Goal: Information Seeking & Learning: Learn about a topic

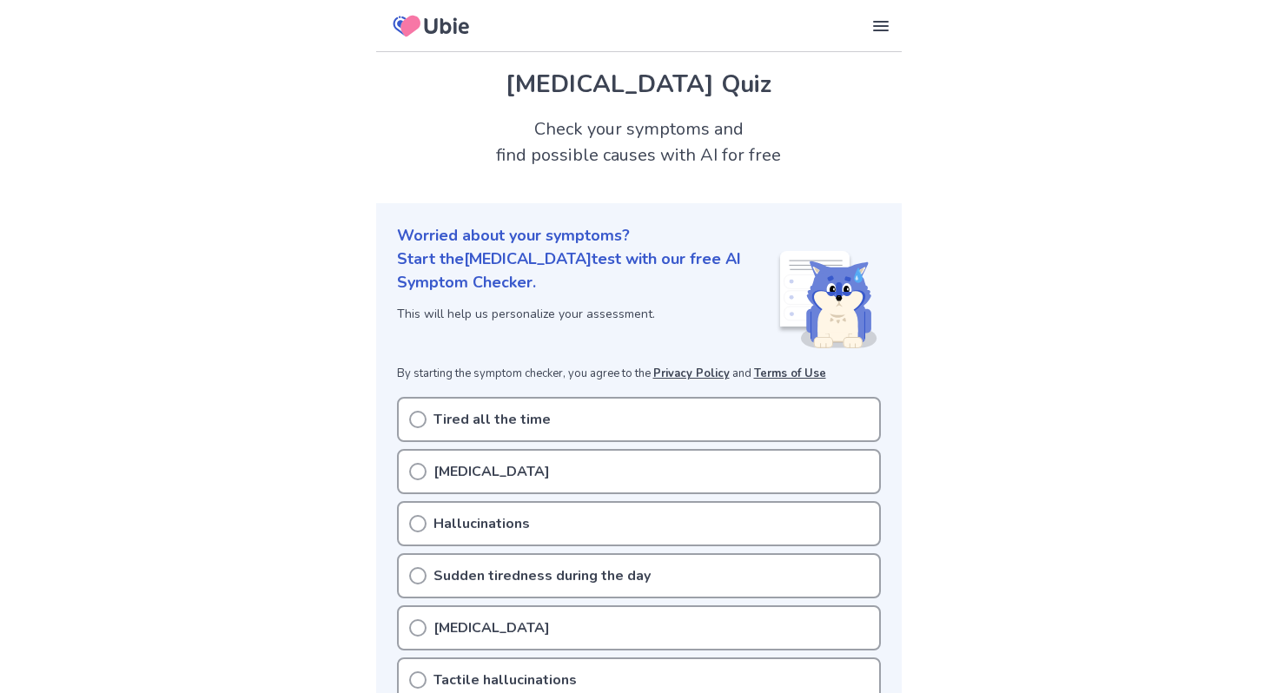
click at [544, 407] on div "Tired all the time" at bounding box center [639, 419] width 484 height 45
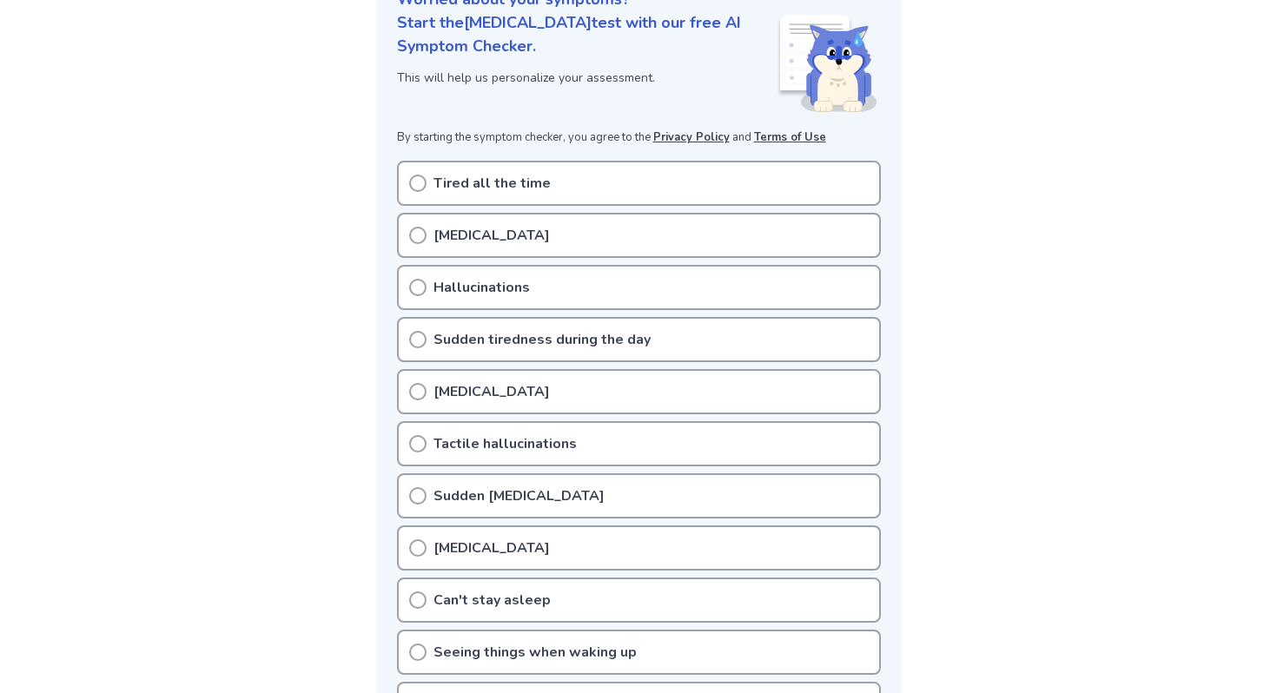
scroll to position [234, 0]
click at [421, 186] on icon at bounding box center [417, 185] width 17 height 17
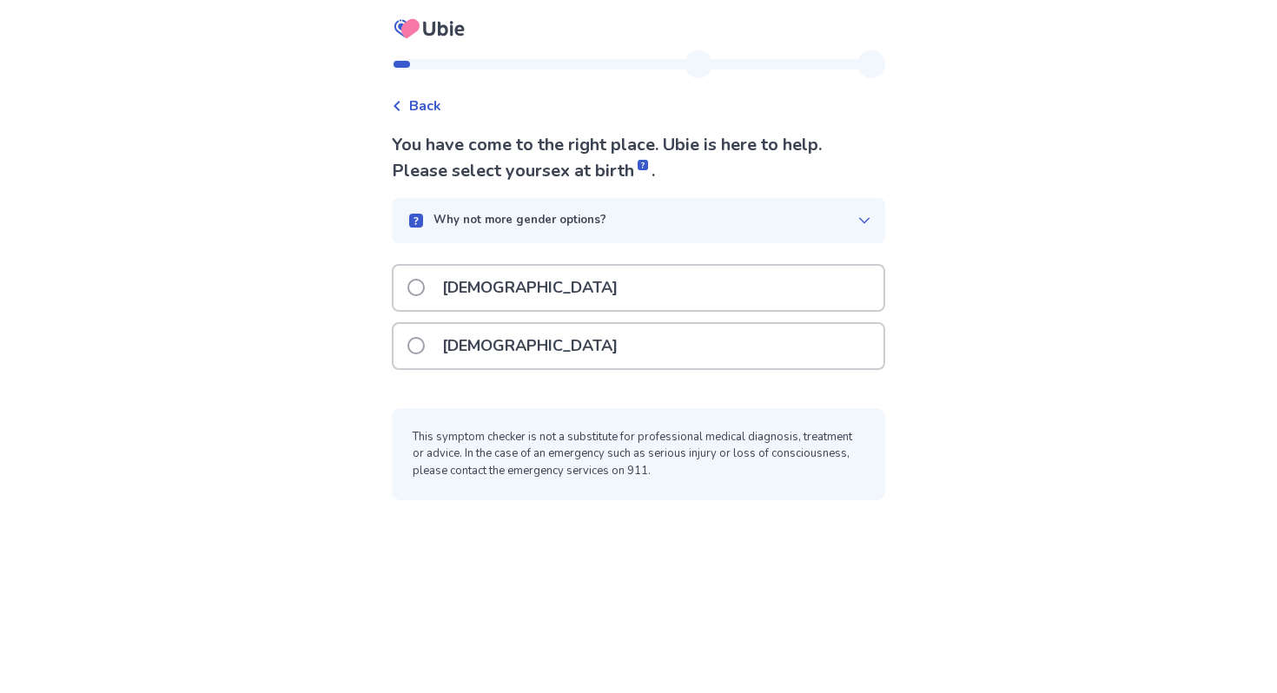
click at [533, 285] on div "[DEMOGRAPHIC_DATA]" at bounding box center [639, 288] width 490 height 44
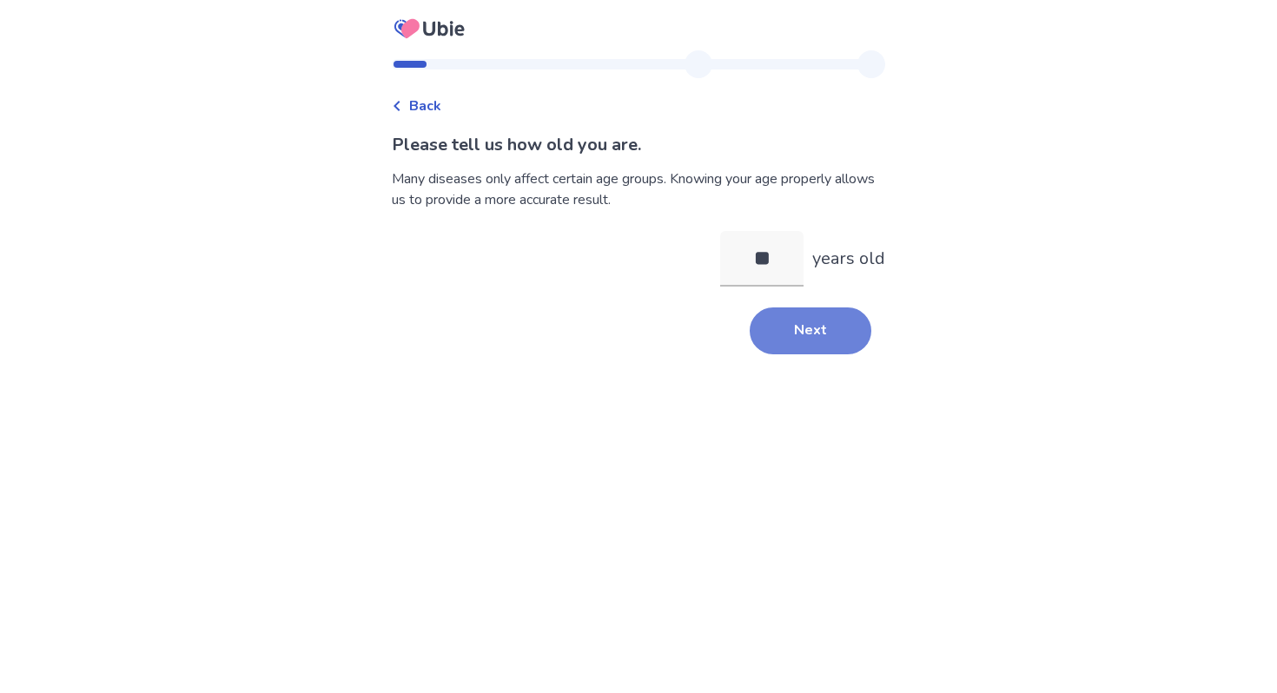
type input "**"
click at [788, 349] on button "Next" at bounding box center [811, 331] width 122 height 47
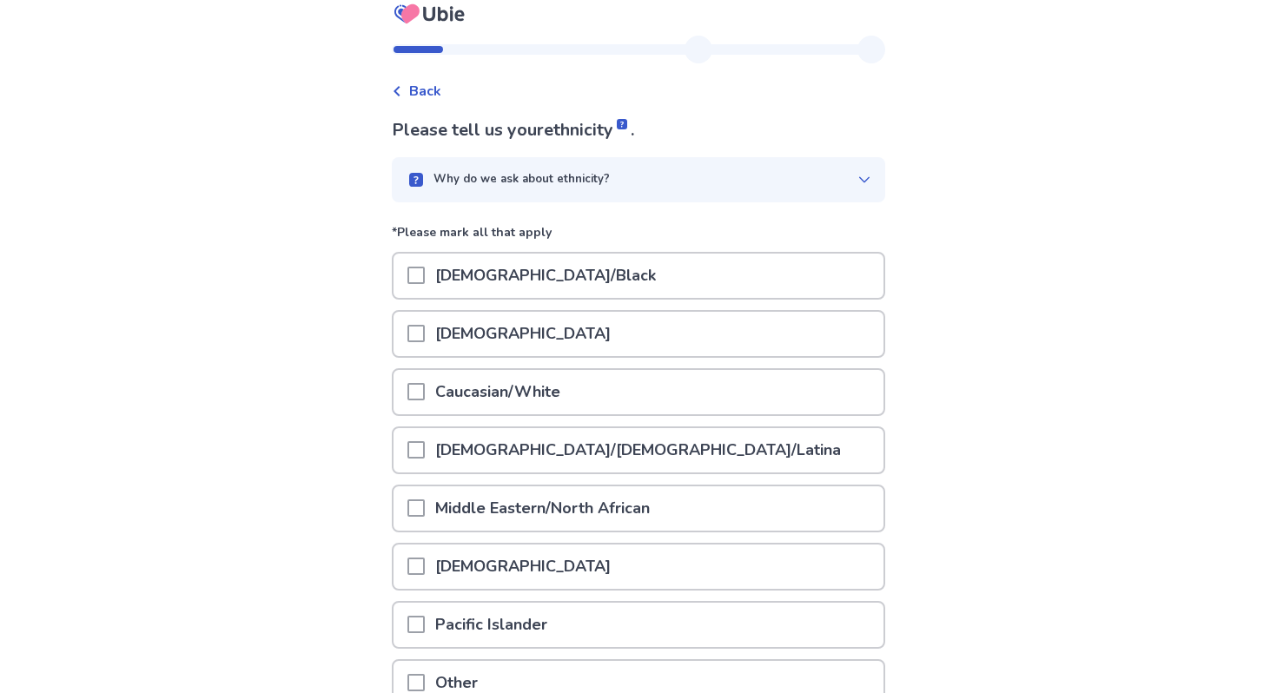
scroll to position [20, 0]
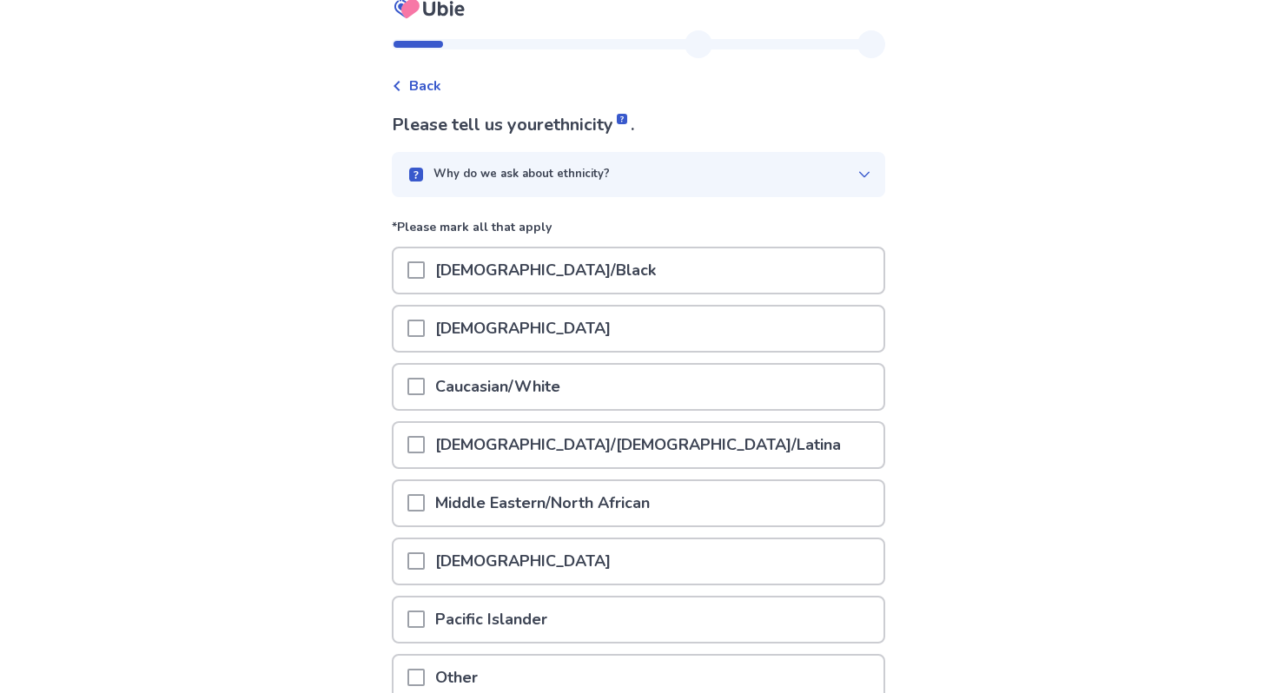
click at [471, 175] on p "Why do we ask about ethnicity?" at bounding box center [522, 174] width 176 height 17
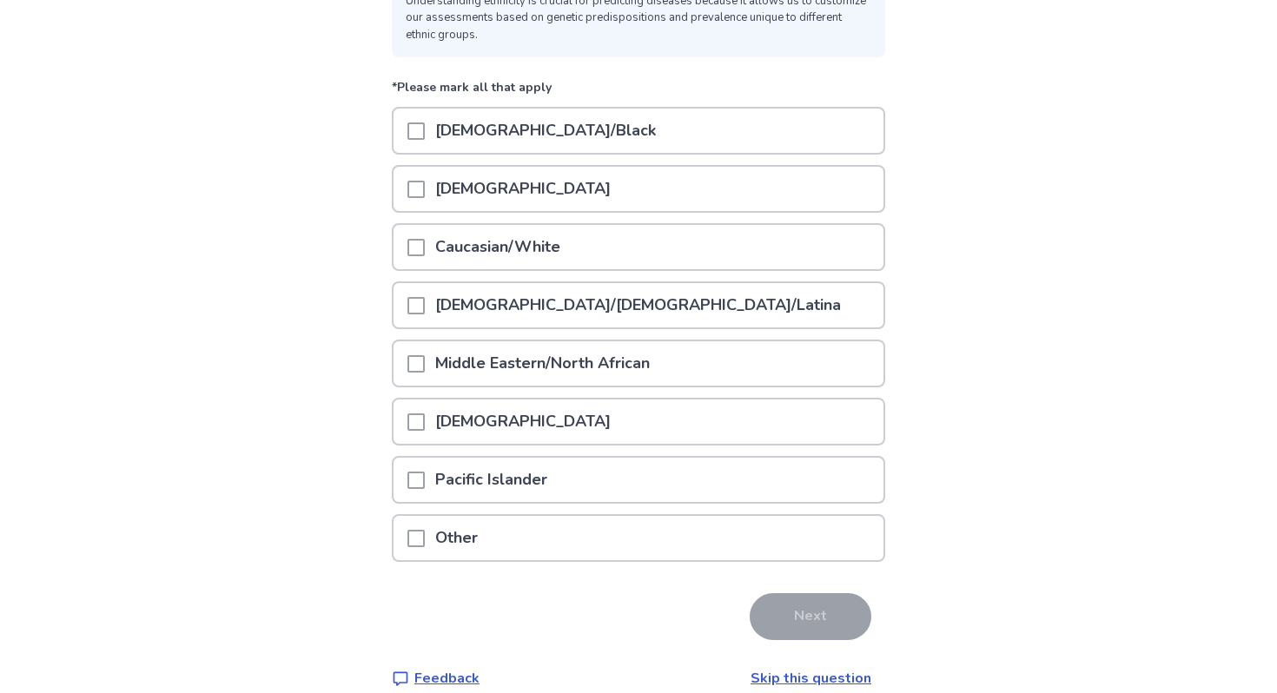
scroll to position [244, 0]
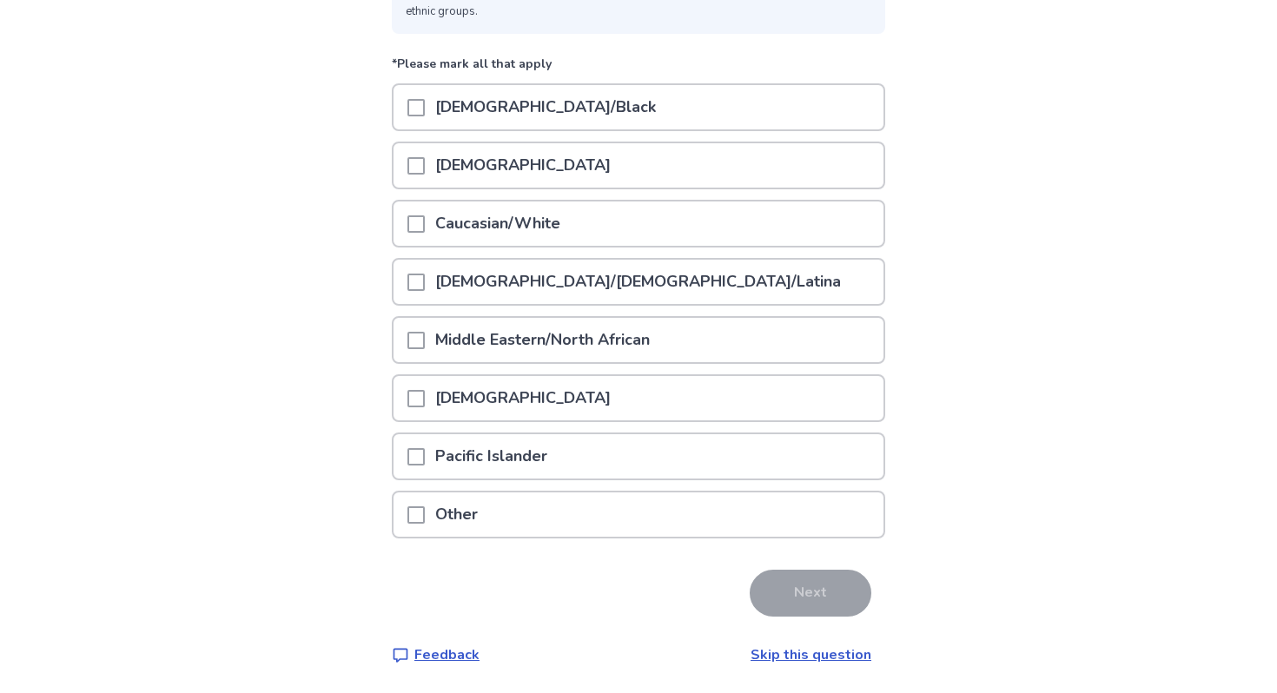
click at [838, 653] on link "Skip this question" at bounding box center [811, 655] width 121 height 19
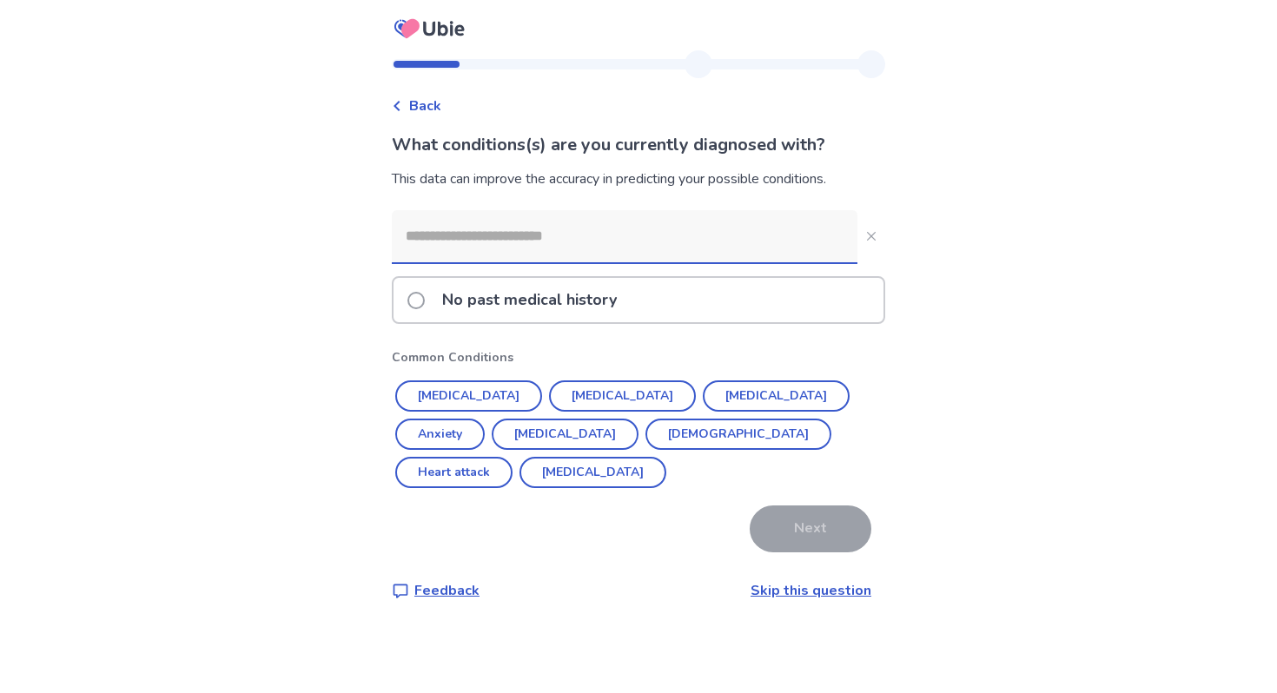
click at [808, 581] on link "Skip this question" at bounding box center [811, 590] width 121 height 19
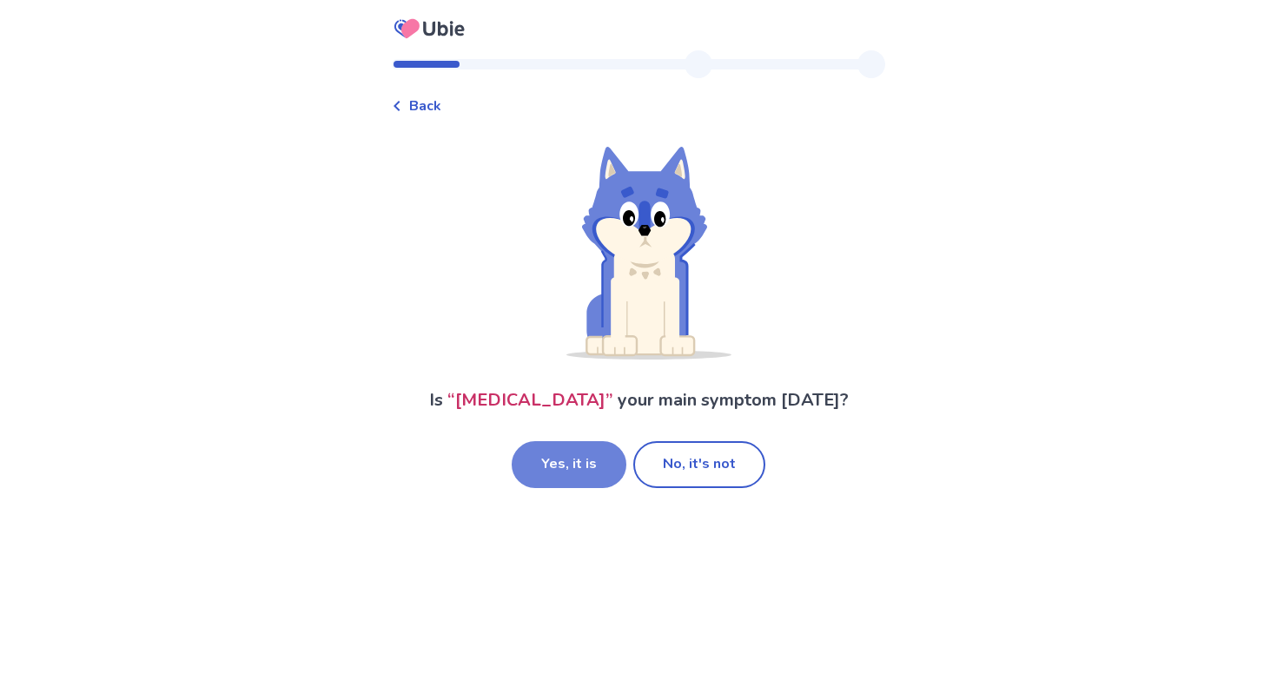
click at [601, 488] on button "Yes, it is" at bounding box center [569, 464] width 115 height 47
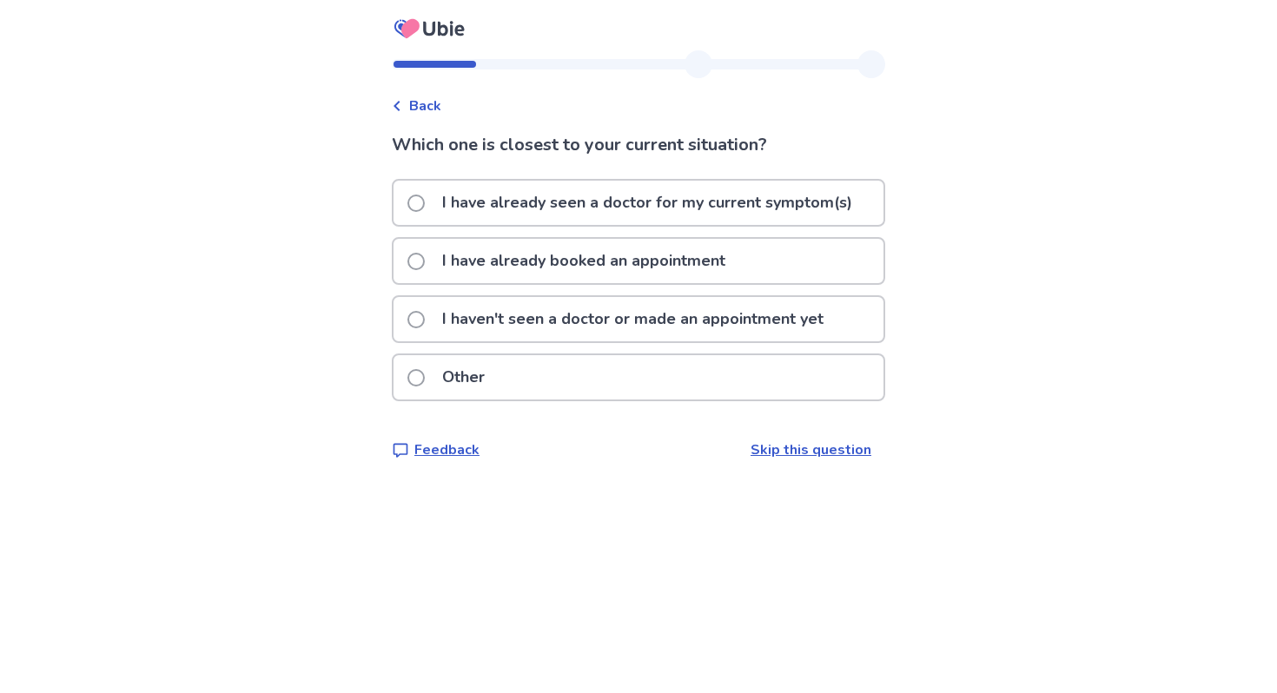
click at [638, 333] on p "I haven't seen a doctor or made an appointment yet" at bounding box center [633, 319] width 402 height 44
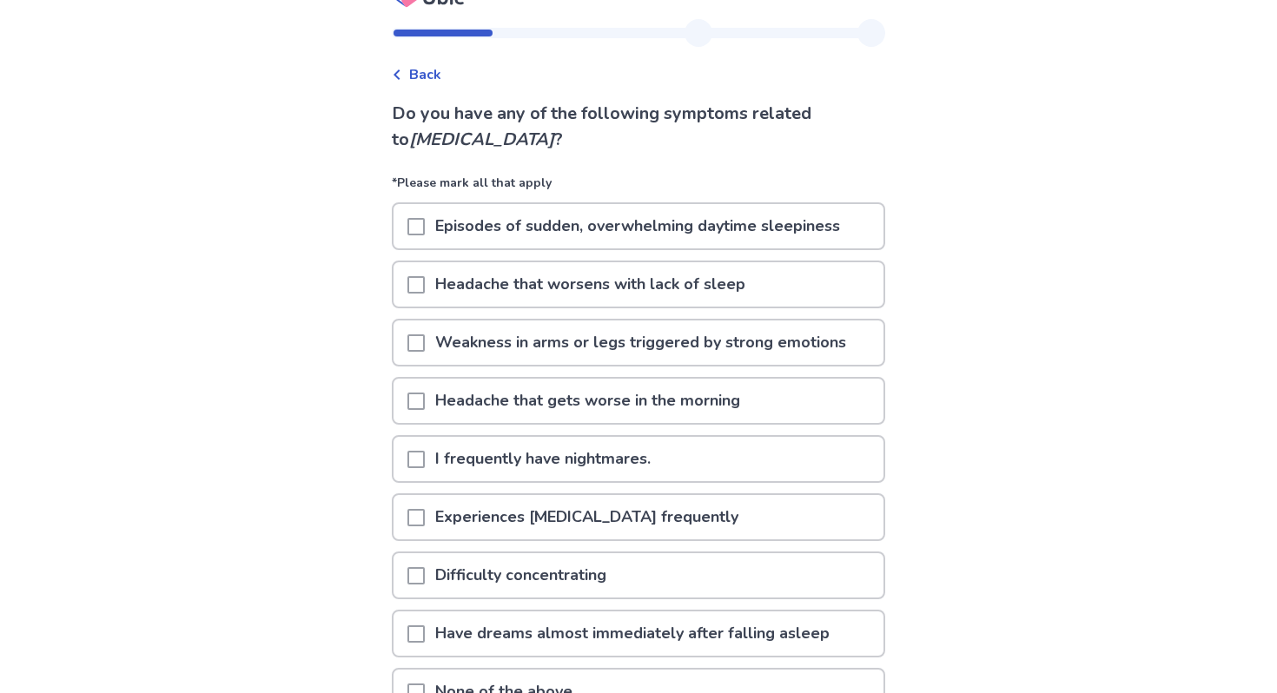
scroll to position [45, 0]
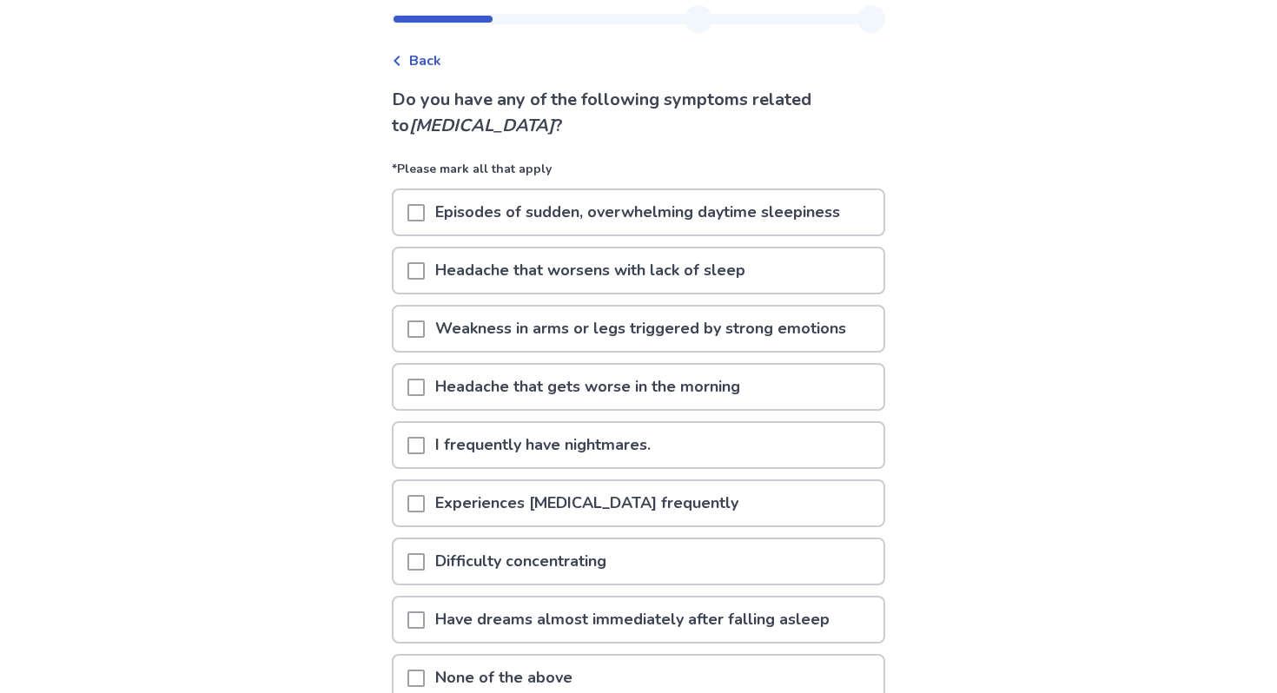
click at [602, 213] on p "Episodes of sudden, overwhelming daytime sleepiness" at bounding box center [638, 212] width 426 height 44
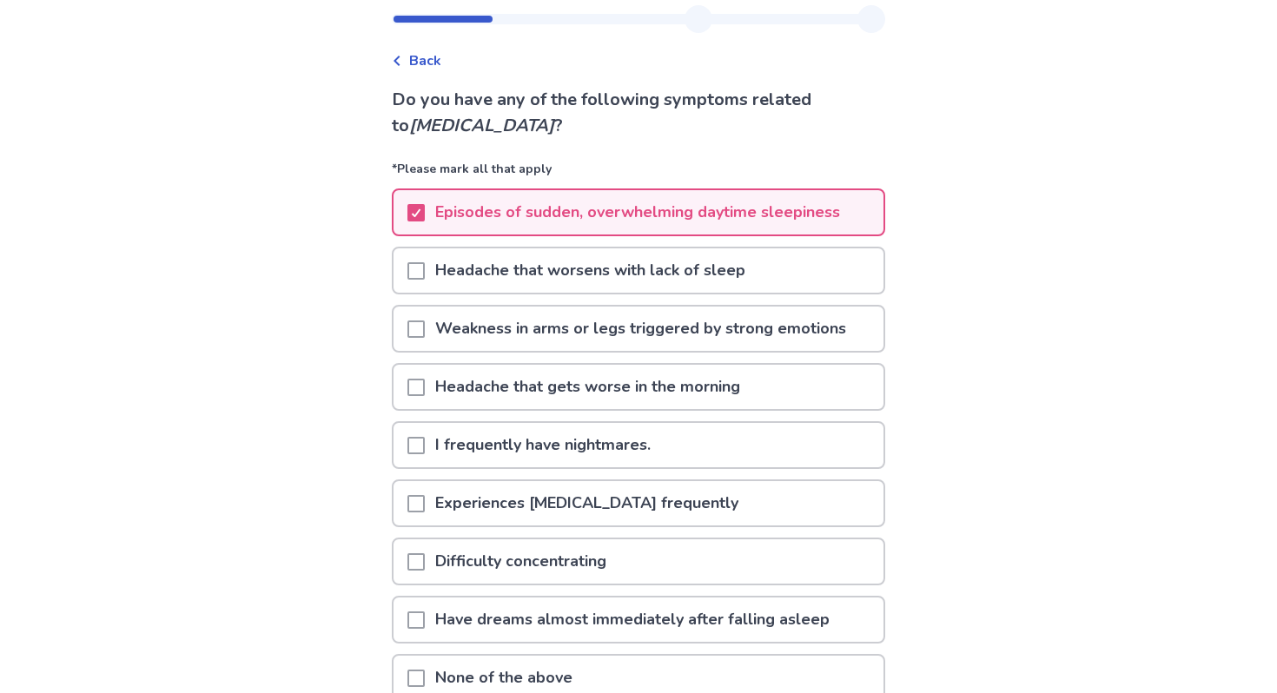
click at [425, 321] on span at bounding box center [416, 329] width 17 height 17
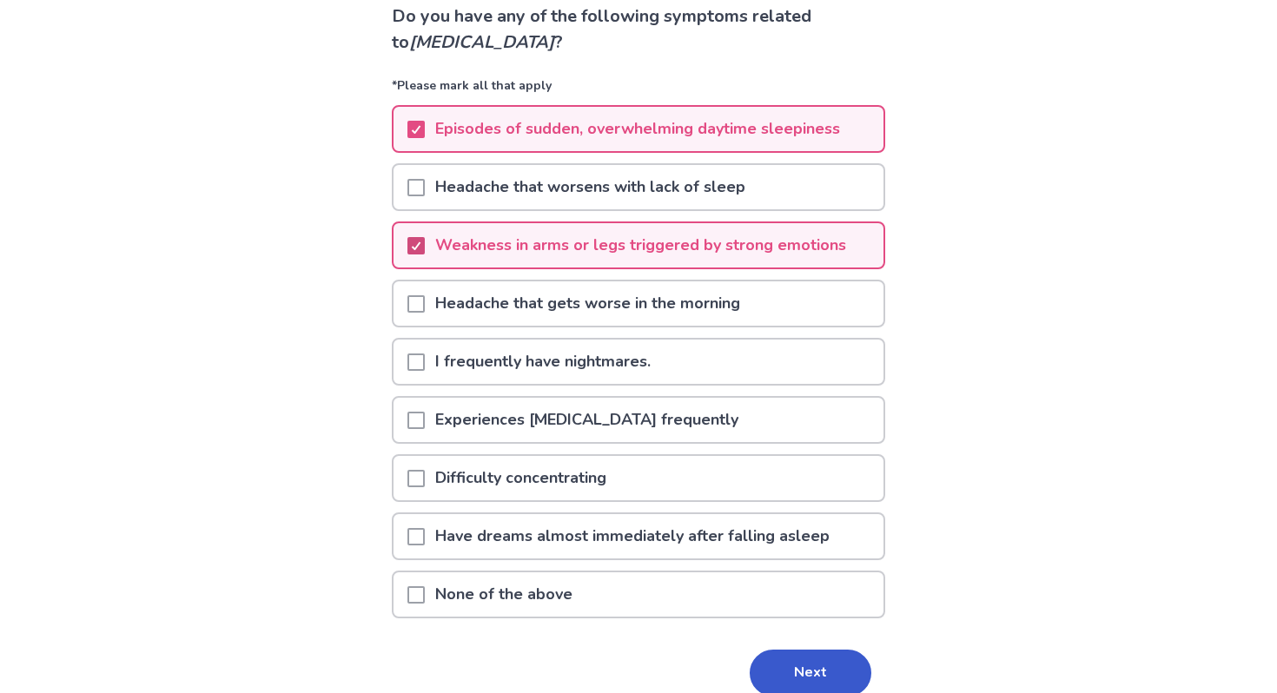
scroll to position [134, 0]
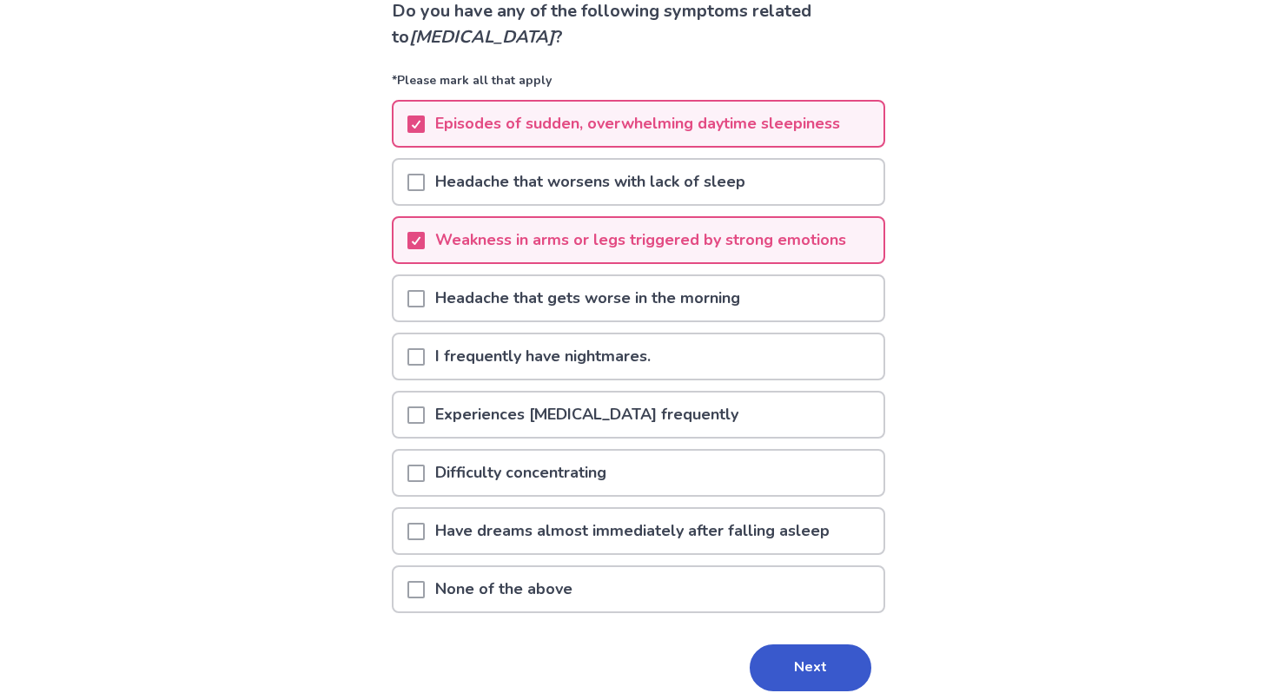
click at [425, 489] on div at bounding box center [416, 473] width 17 height 44
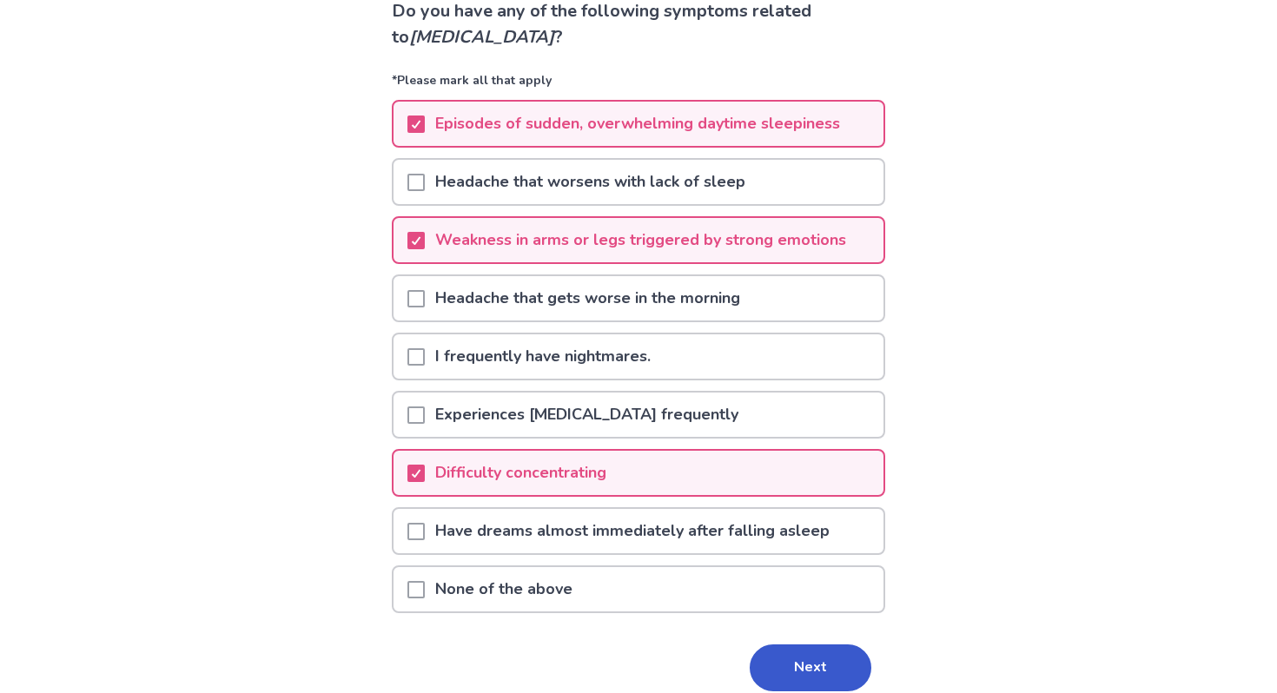
click at [425, 529] on span at bounding box center [416, 531] width 17 height 17
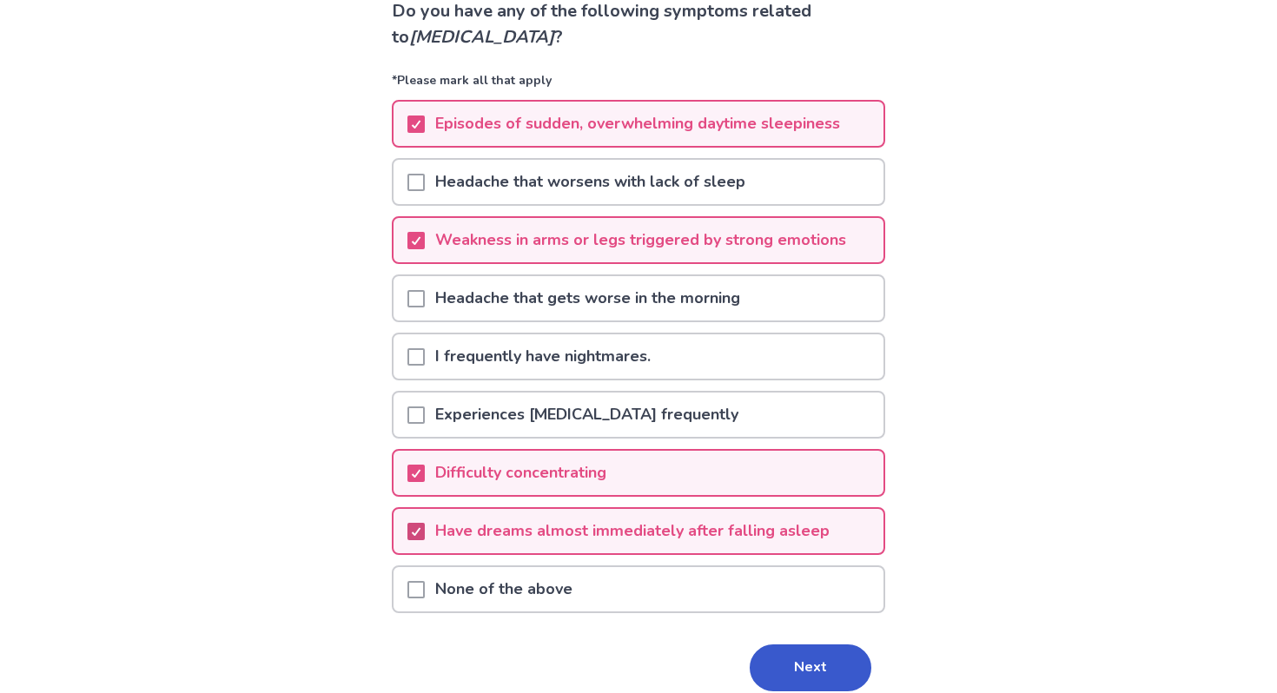
click at [421, 537] on div at bounding box center [416, 532] width 10 height 14
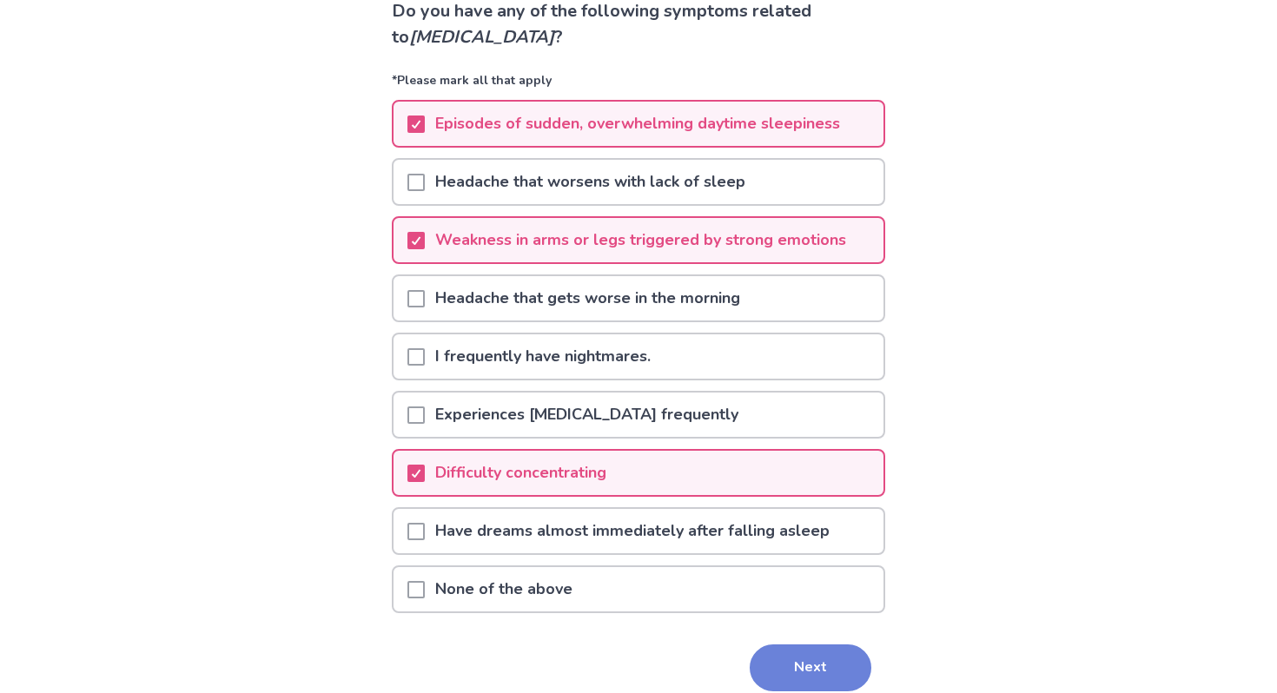
click at [784, 680] on button "Next" at bounding box center [811, 668] width 122 height 47
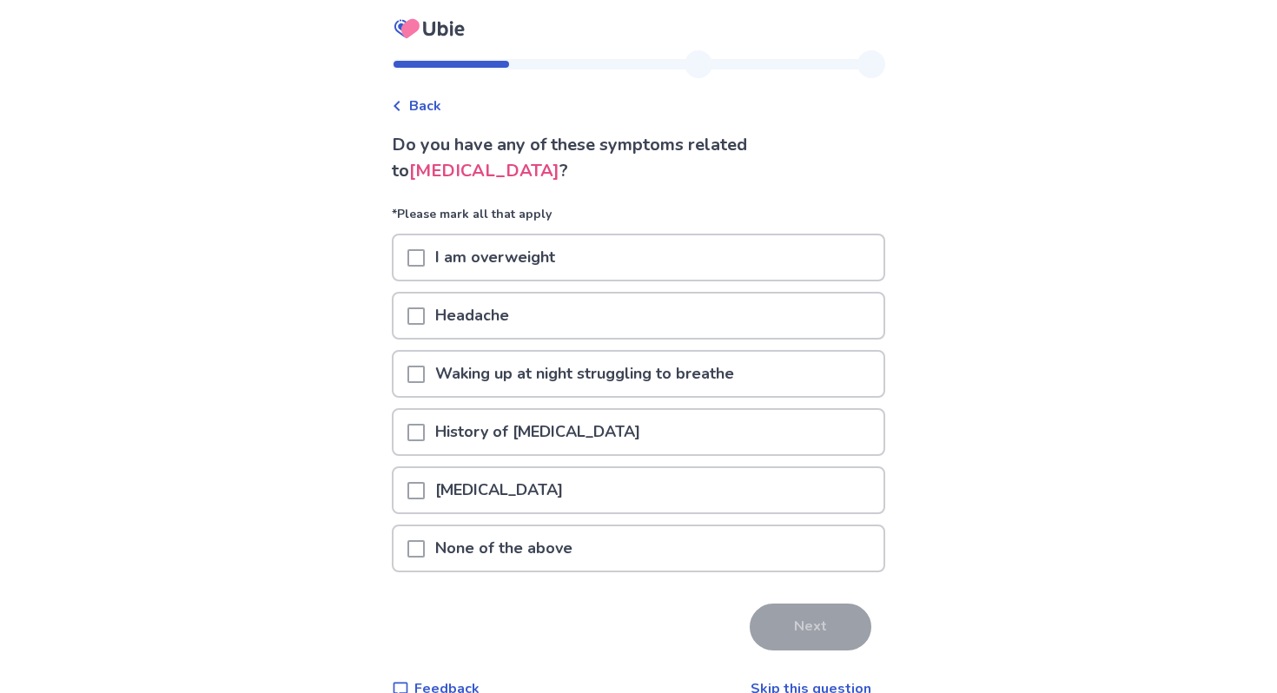
click at [421, 542] on span at bounding box center [416, 548] width 17 height 17
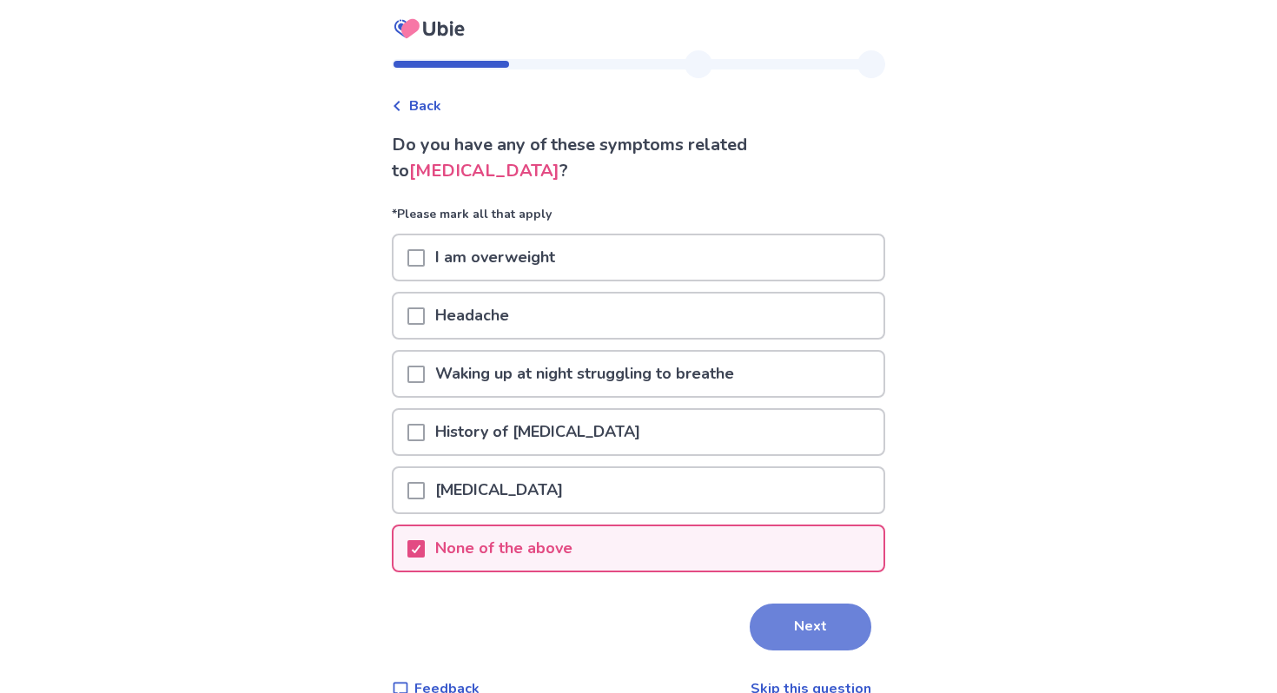
click at [798, 620] on button "Next" at bounding box center [811, 627] width 122 height 47
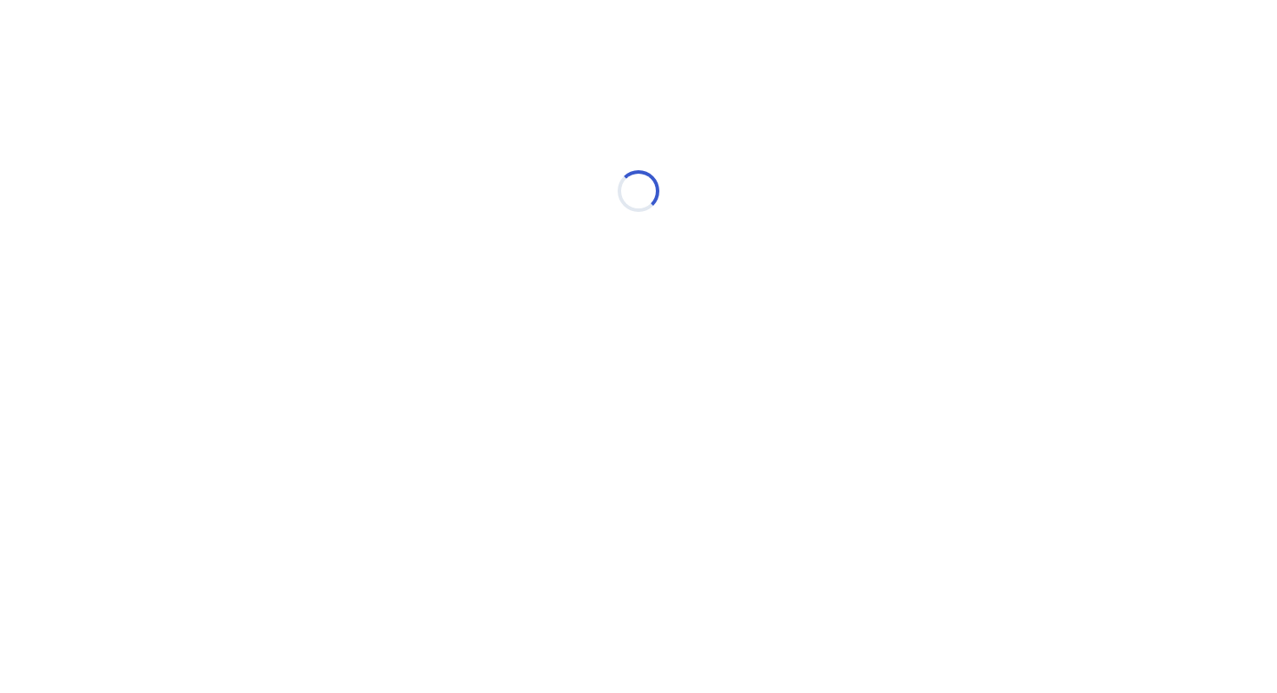
select select "*"
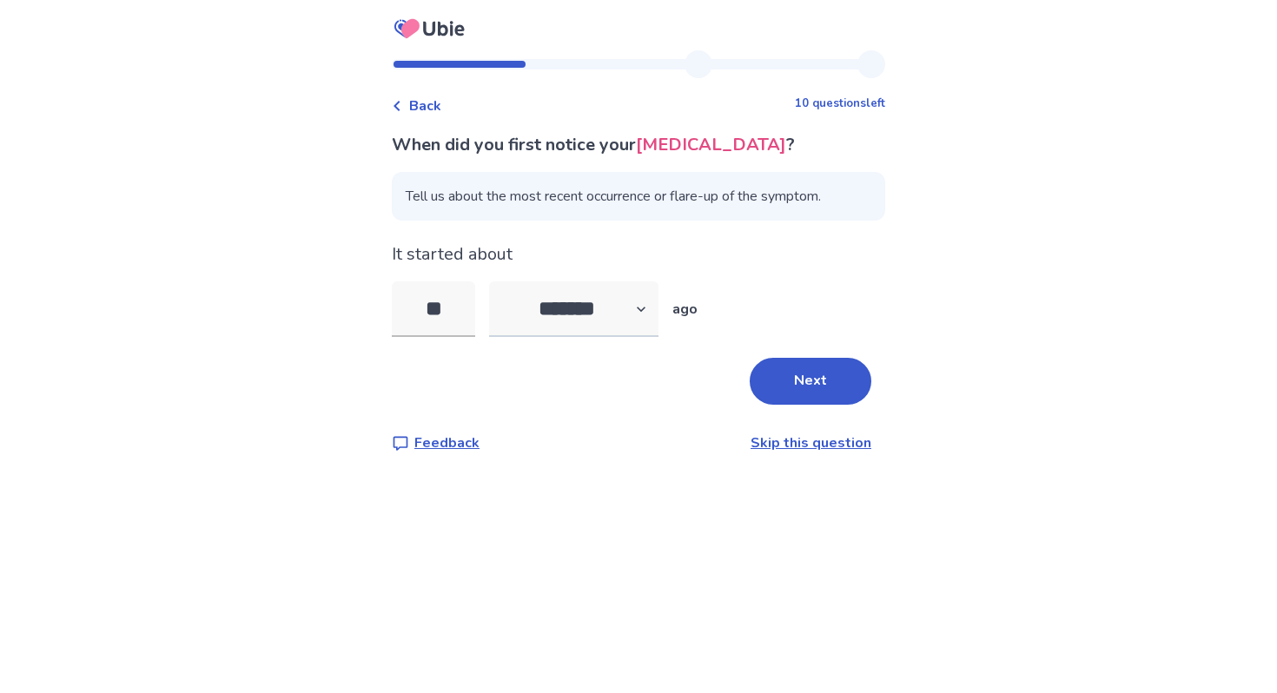
type input "**"
click at [589, 337] on select "******* ****** ******* ******** *******" at bounding box center [573, 310] width 169 height 56
select select "*"
click at [500, 308] on select "******* ****** ******* ******** *******" at bounding box center [573, 310] width 169 height 56
click at [460, 337] on input "**" at bounding box center [433, 310] width 83 height 56
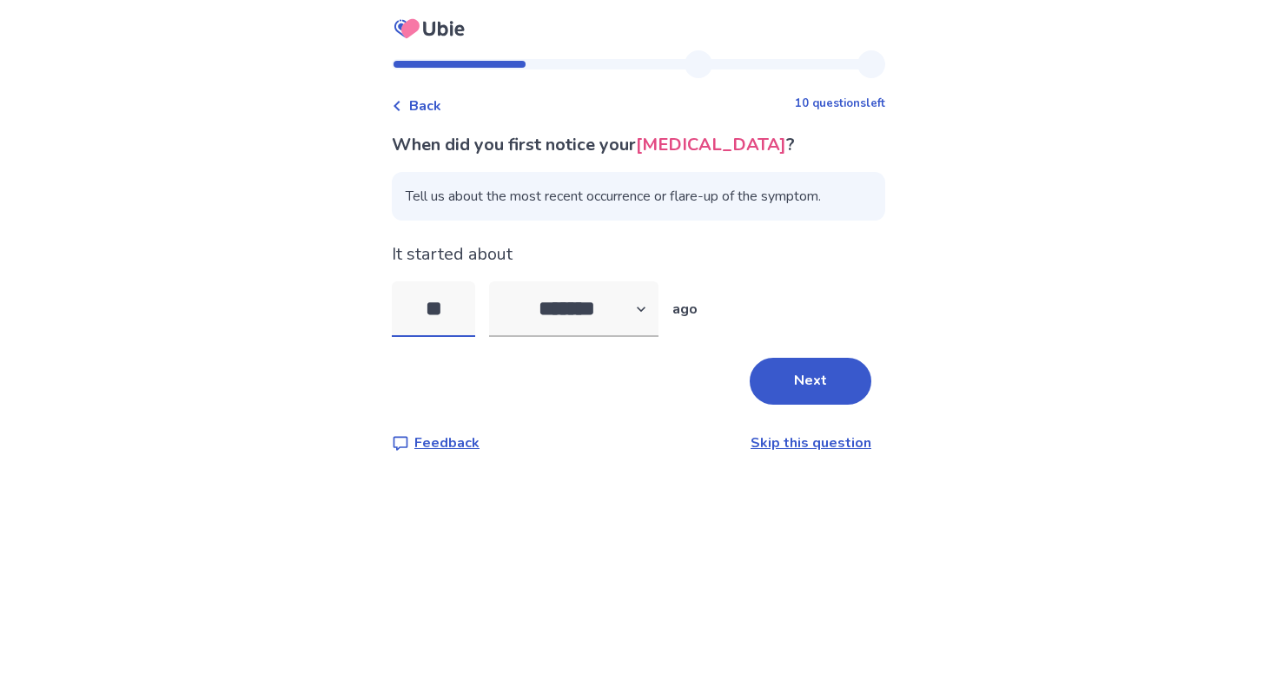
type input "*"
click at [785, 395] on button "Next" at bounding box center [811, 381] width 122 height 47
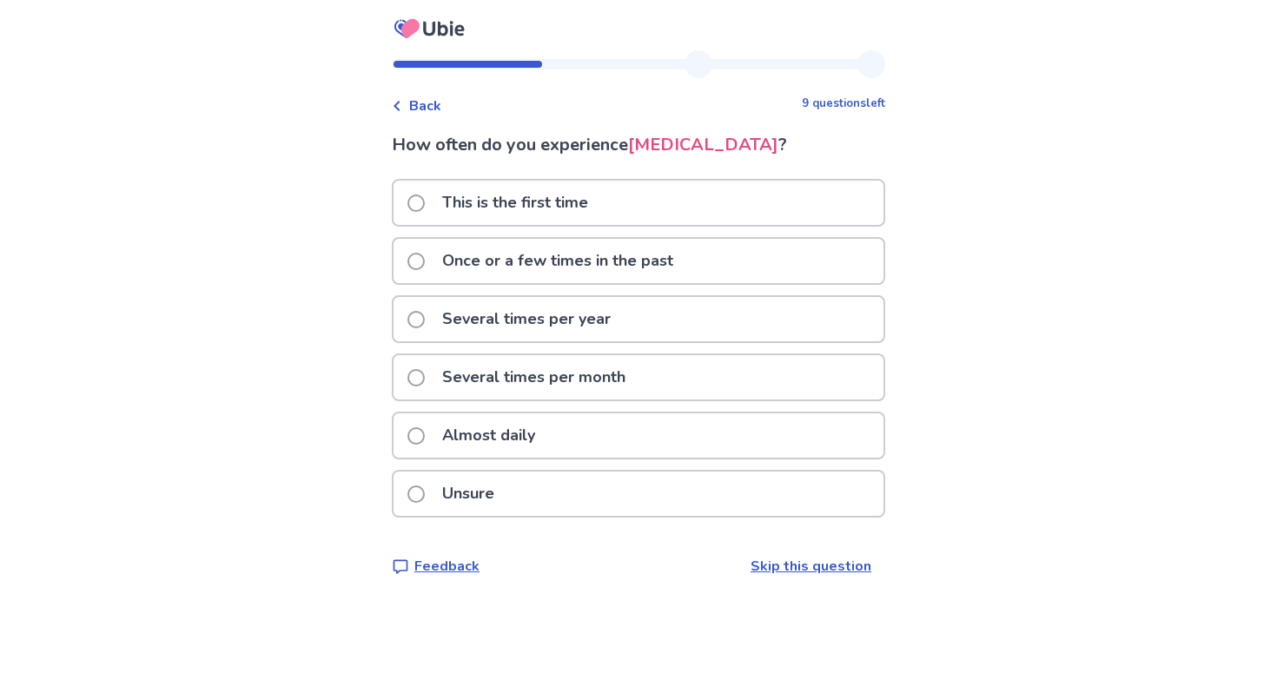
click at [485, 458] on p "Almost daily" at bounding box center [489, 436] width 114 height 44
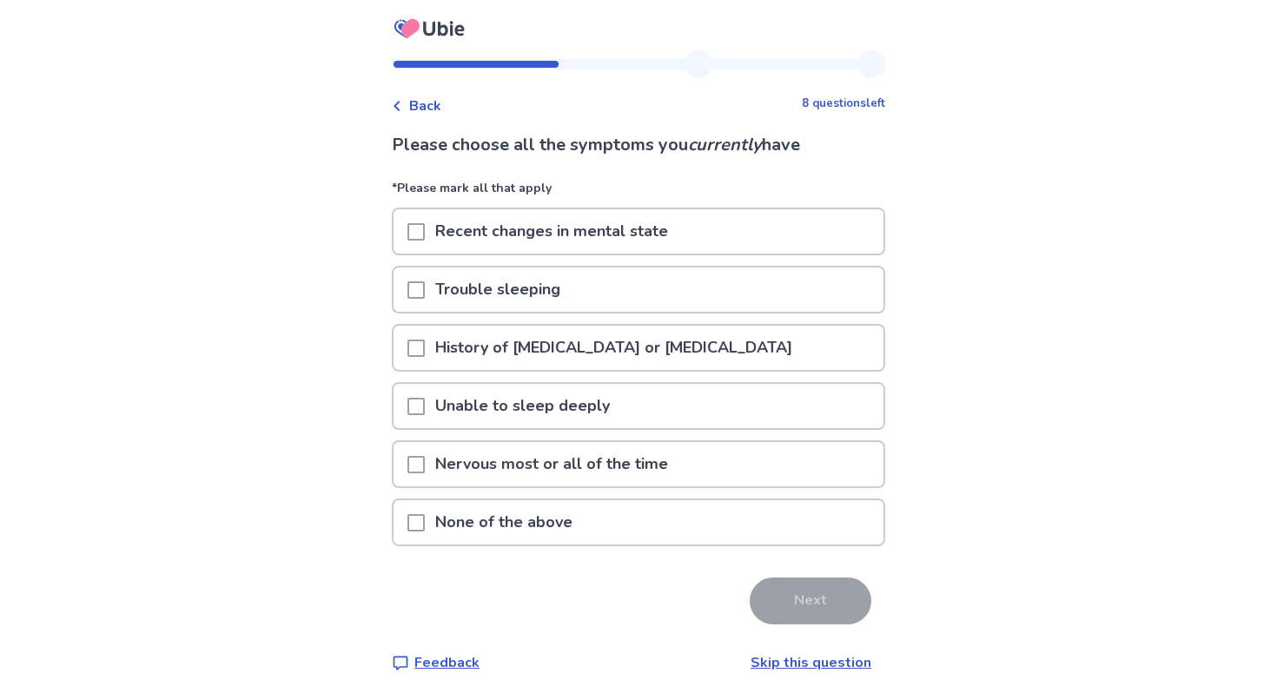
click at [425, 531] on div at bounding box center [416, 522] width 17 height 44
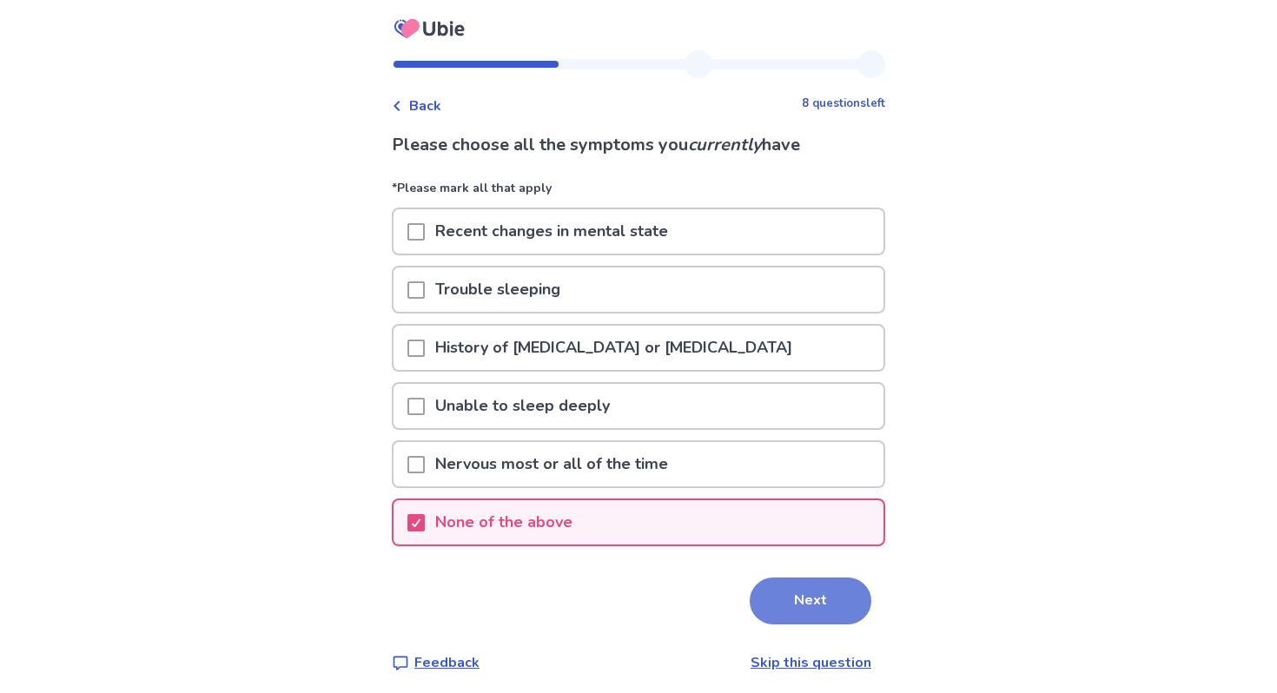
click at [817, 613] on button "Next" at bounding box center [811, 601] width 122 height 47
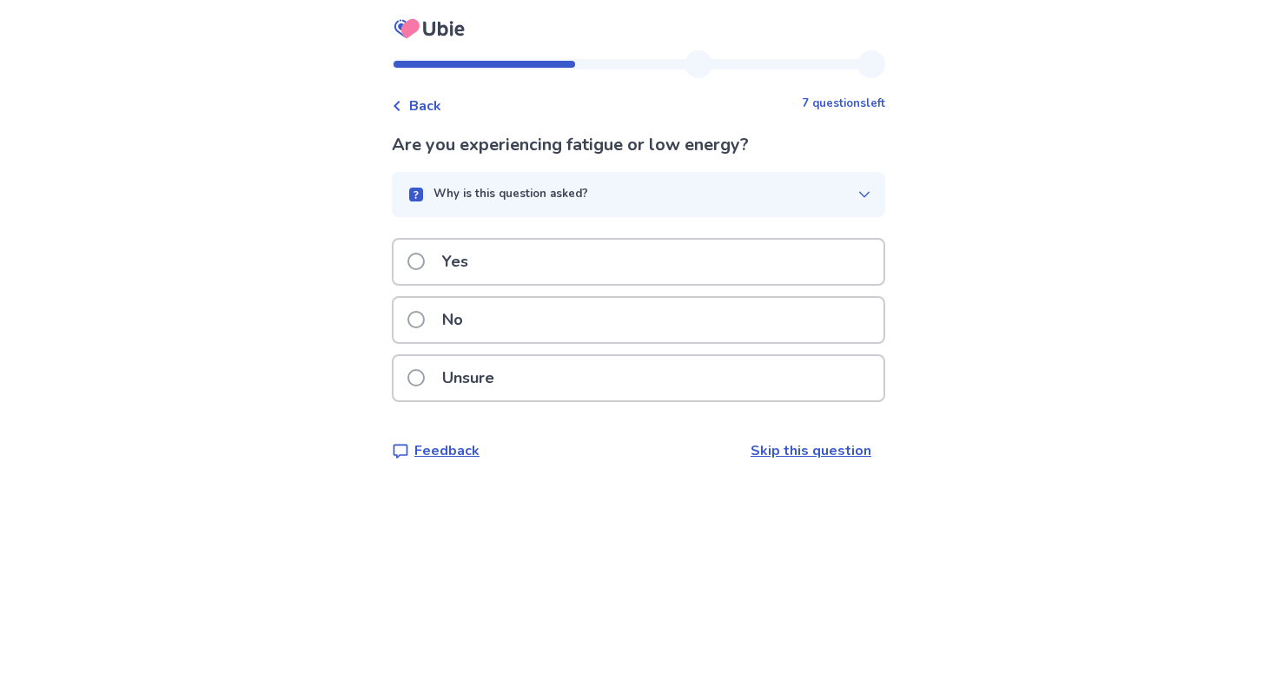
click at [753, 200] on div "Why is this question asked?" at bounding box center [632, 194] width 452 height 17
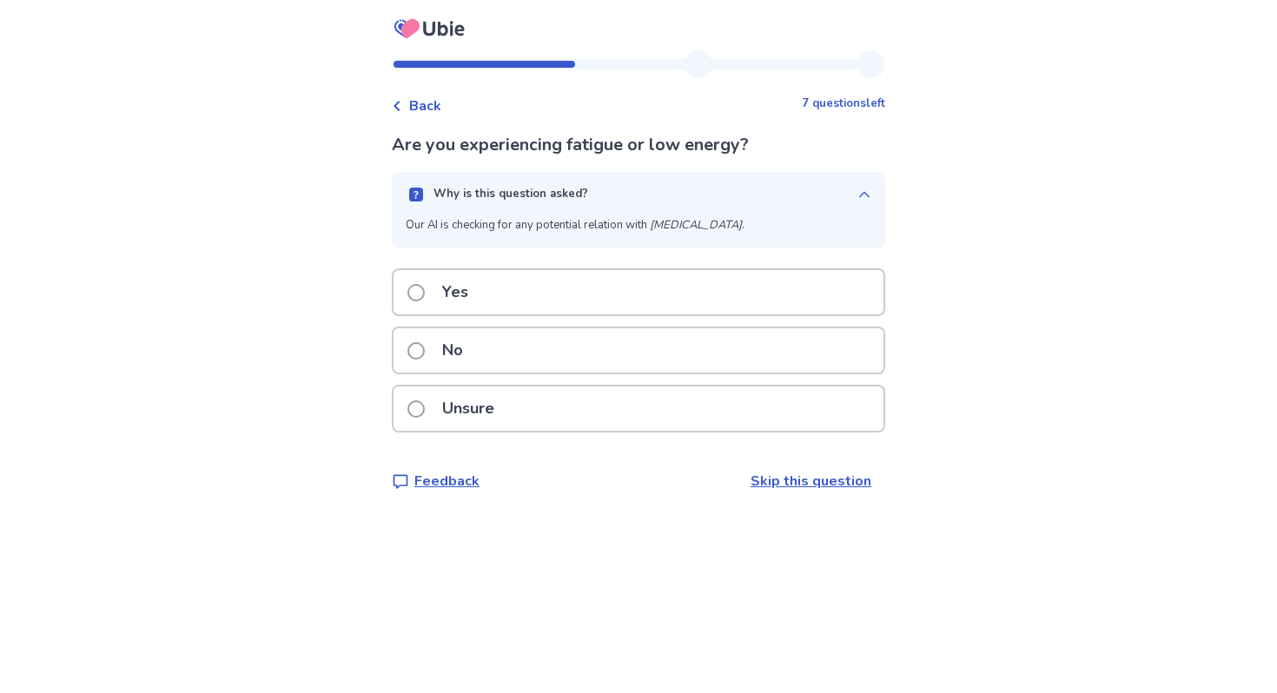
click at [625, 187] on div "Why is this question asked?" at bounding box center [632, 194] width 452 height 17
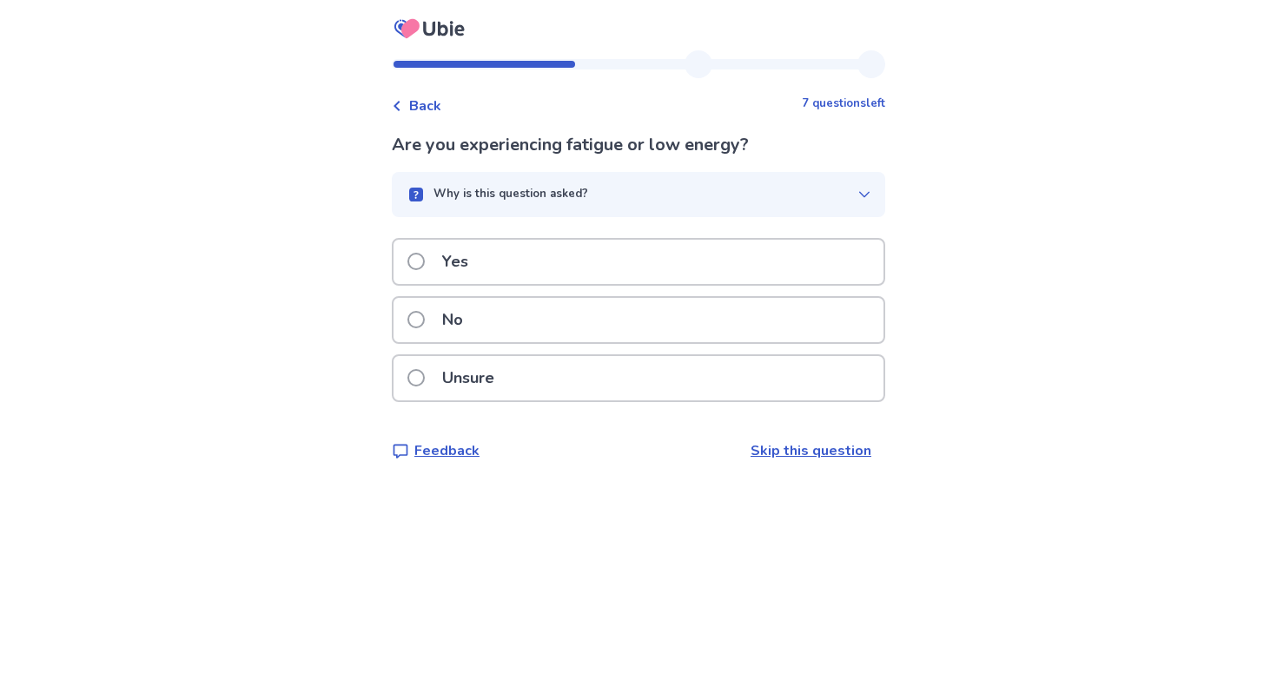
click at [564, 251] on div "Yes" at bounding box center [639, 262] width 490 height 44
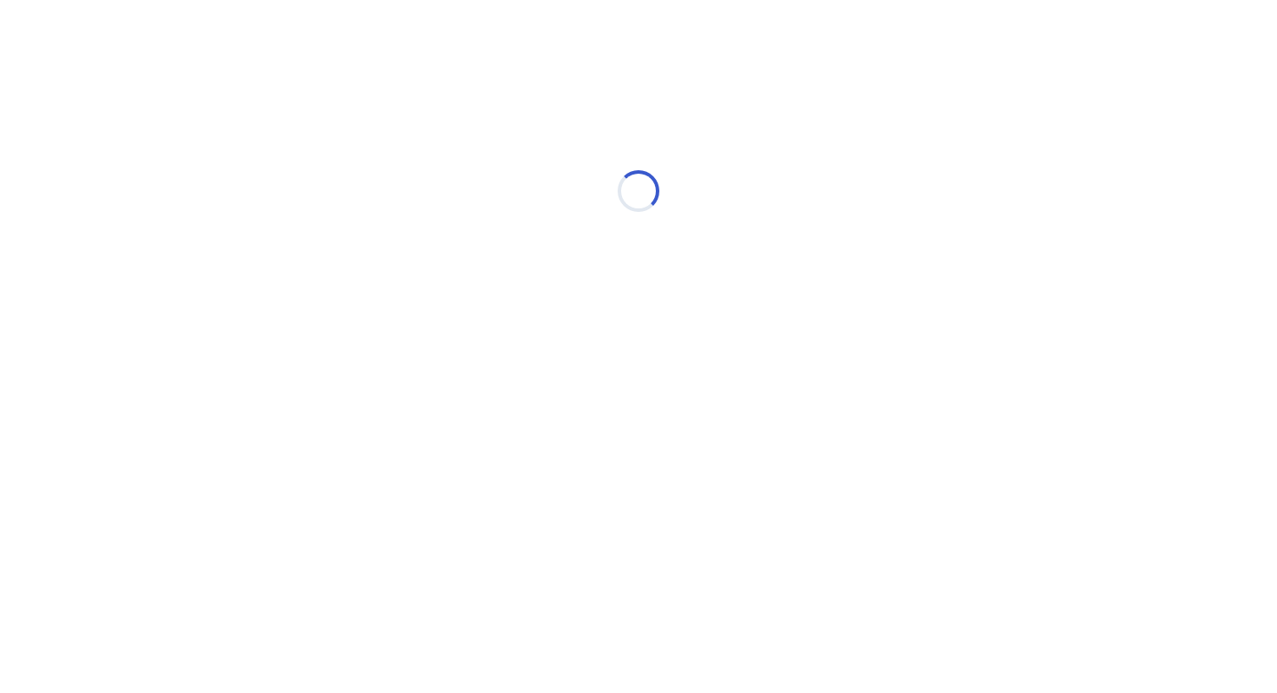
select select "*"
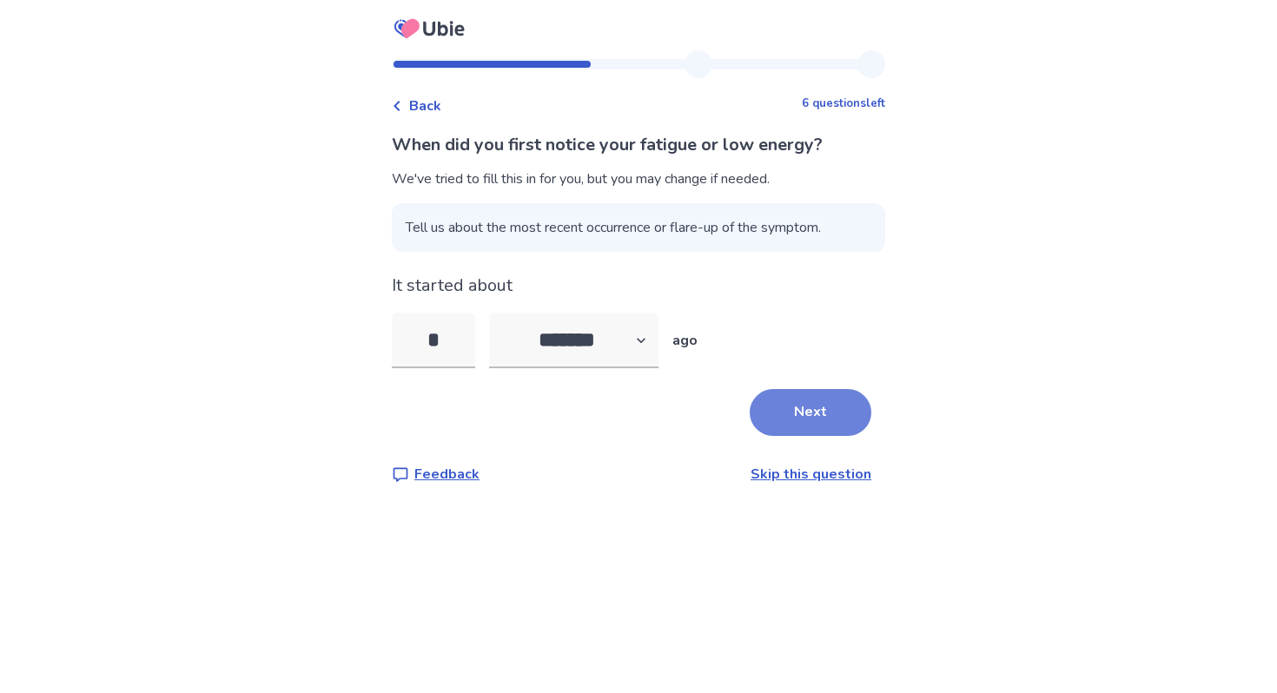
click at [842, 423] on button "Next" at bounding box center [811, 412] width 122 height 47
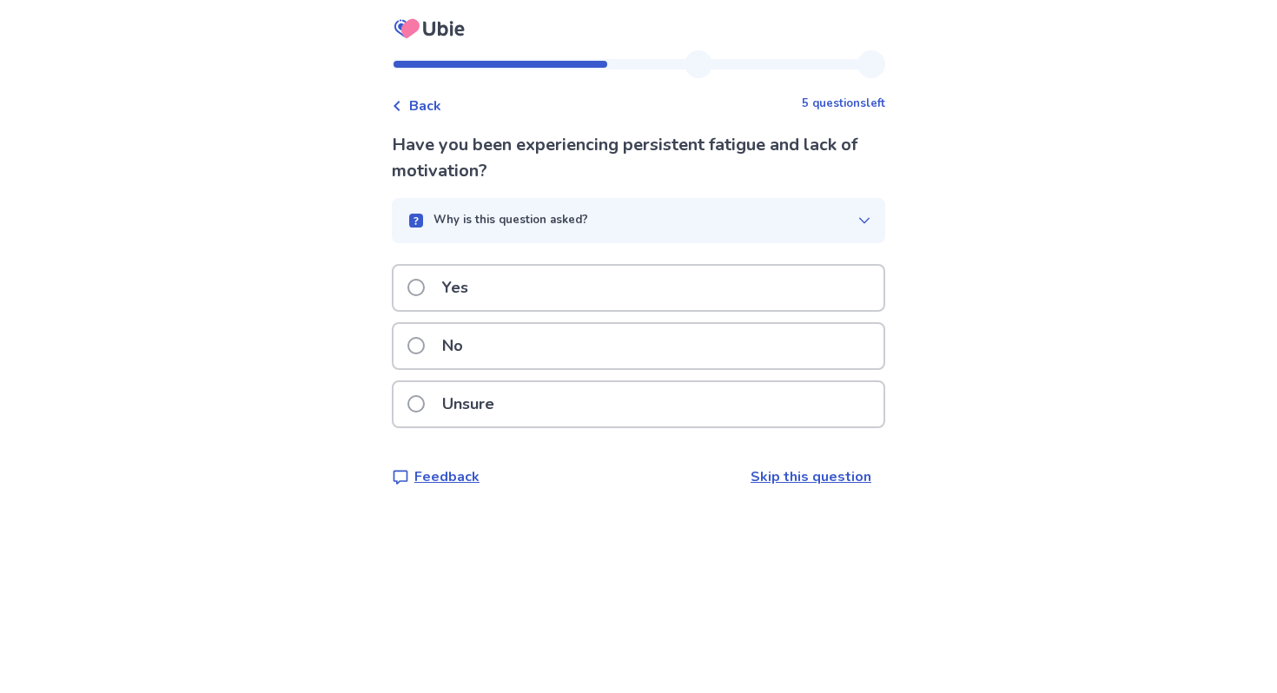
click at [759, 216] on div "Why is this question asked?" at bounding box center [632, 220] width 452 height 17
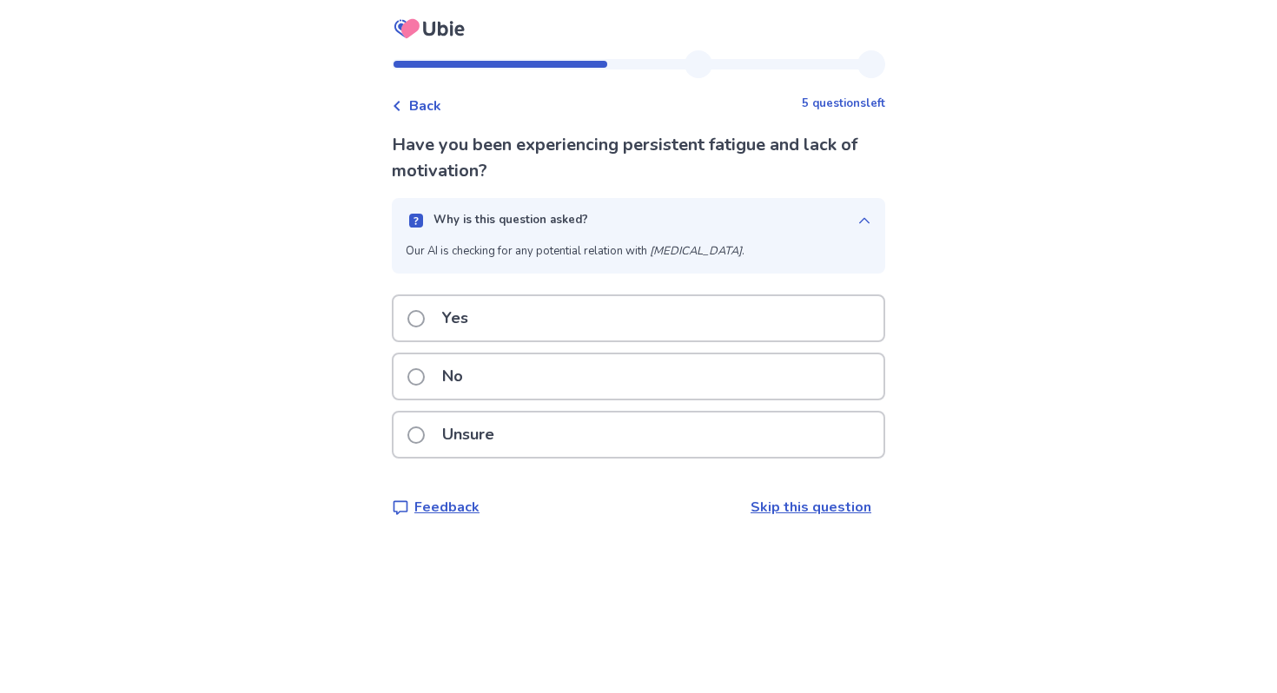
click at [759, 216] on div "Why is this question asked?" at bounding box center [632, 220] width 452 height 17
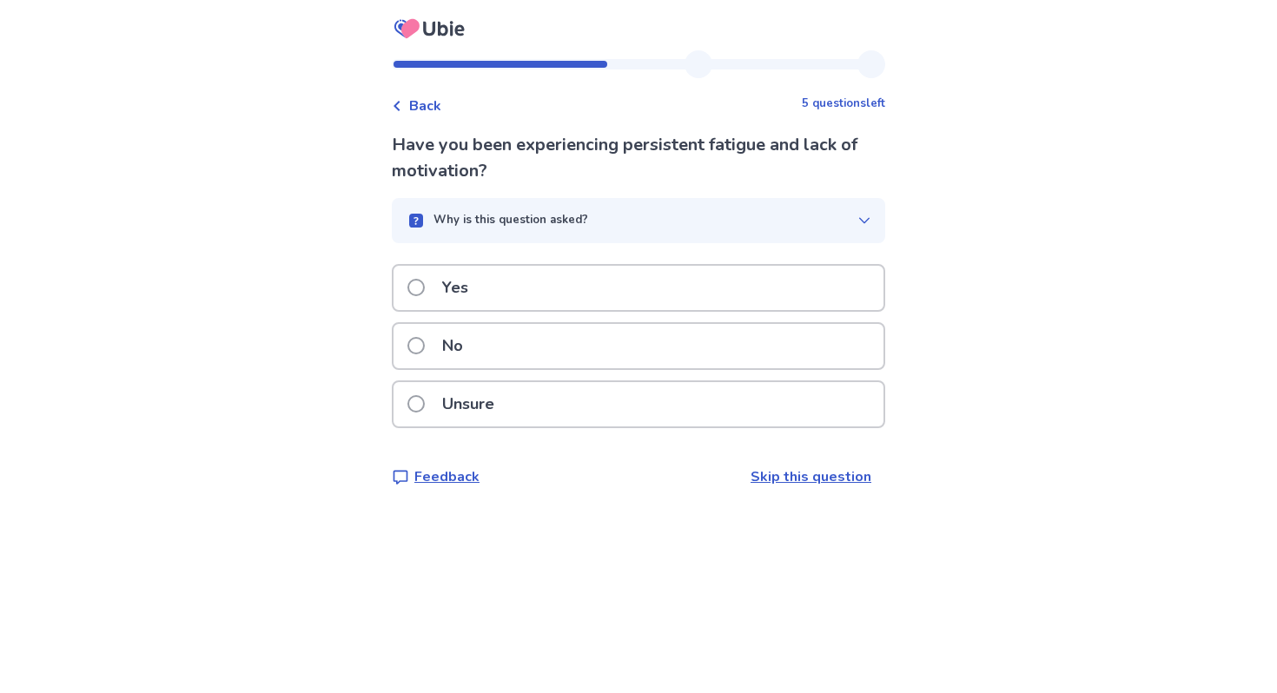
click at [725, 289] on div "Yes" at bounding box center [639, 288] width 490 height 44
click at [724, 289] on div "Yes" at bounding box center [639, 288] width 490 height 44
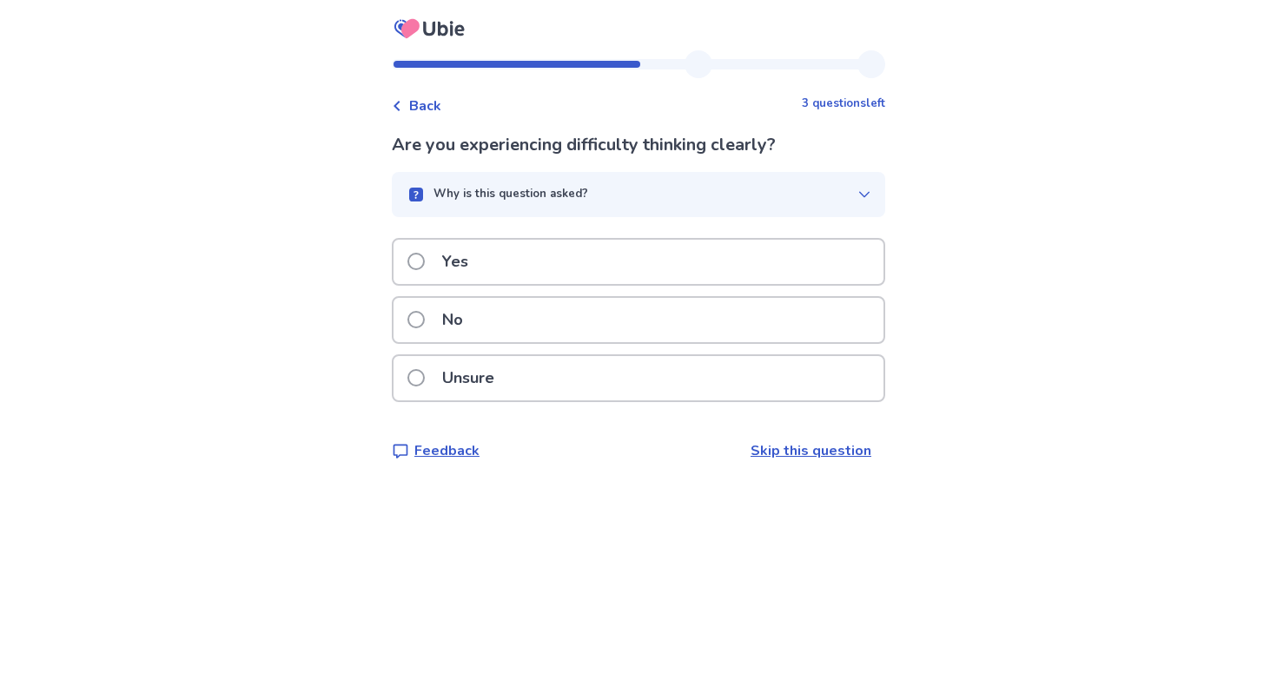
click at [727, 206] on button "Why is this question asked?" at bounding box center [639, 194] width 494 height 45
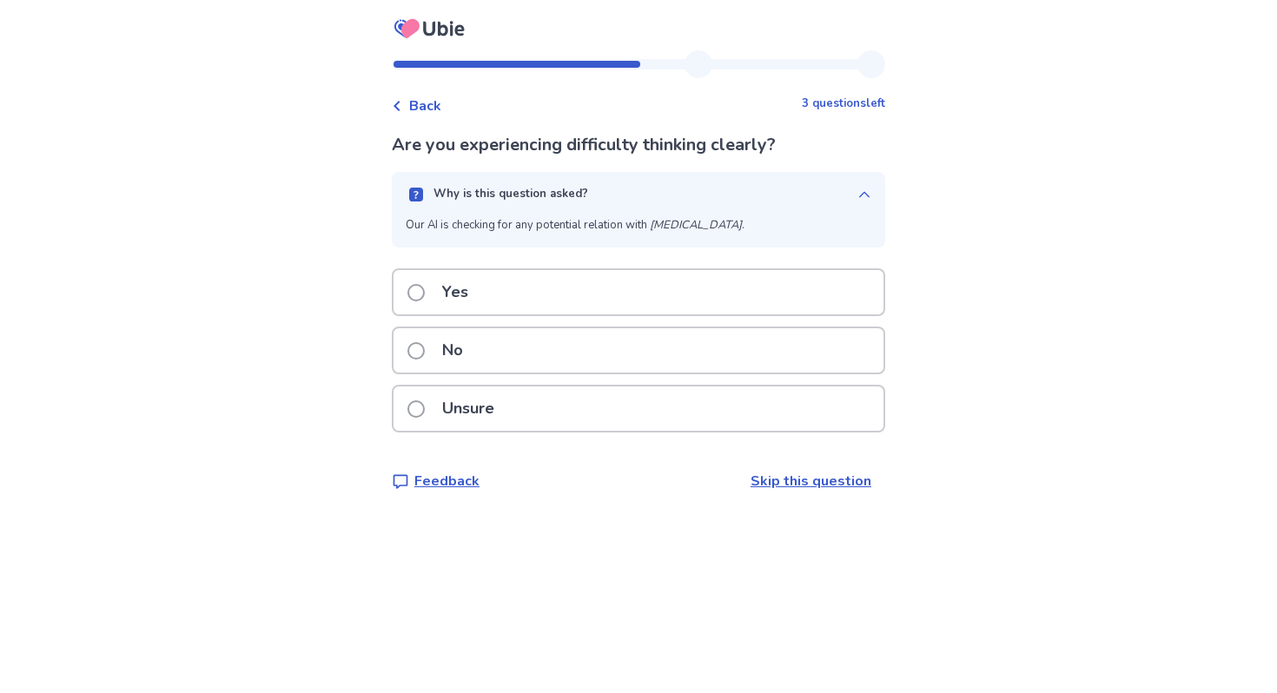
click at [715, 304] on div "Yes" at bounding box center [639, 292] width 490 height 44
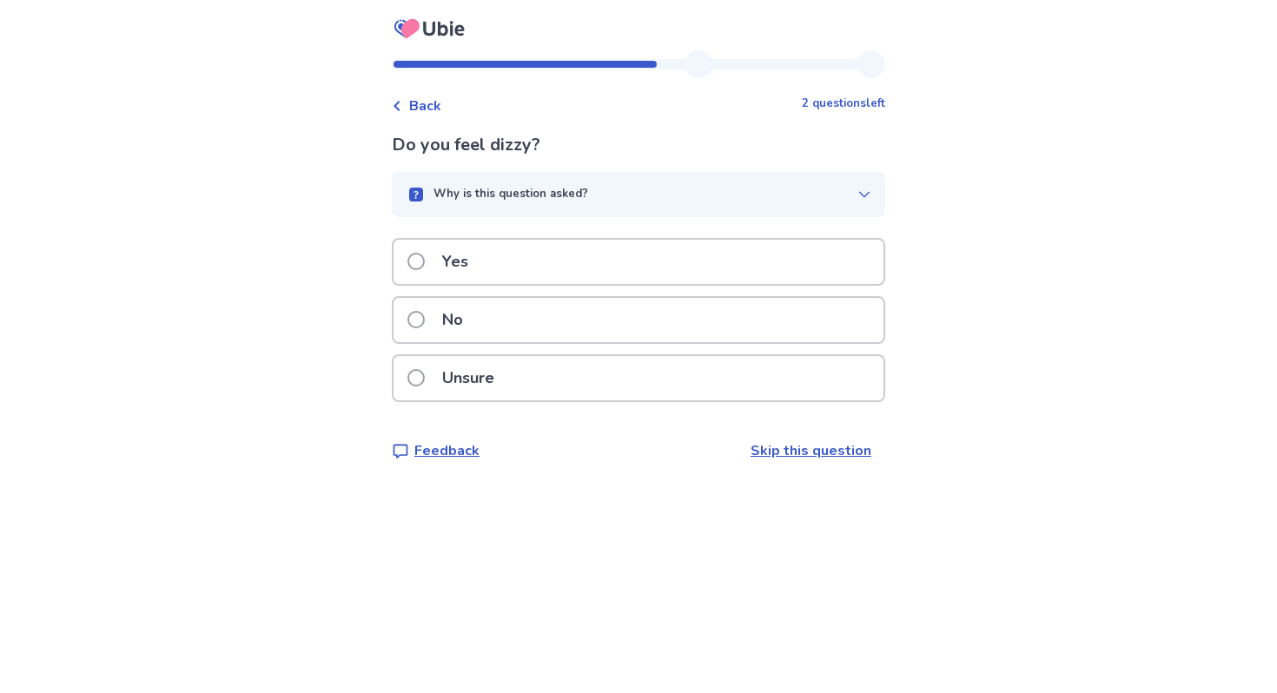
click at [692, 310] on div "No" at bounding box center [639, 320] width 490 height 44
click at [727, 328] on div "No" at bounding box center [639, 320] width 490 height 44
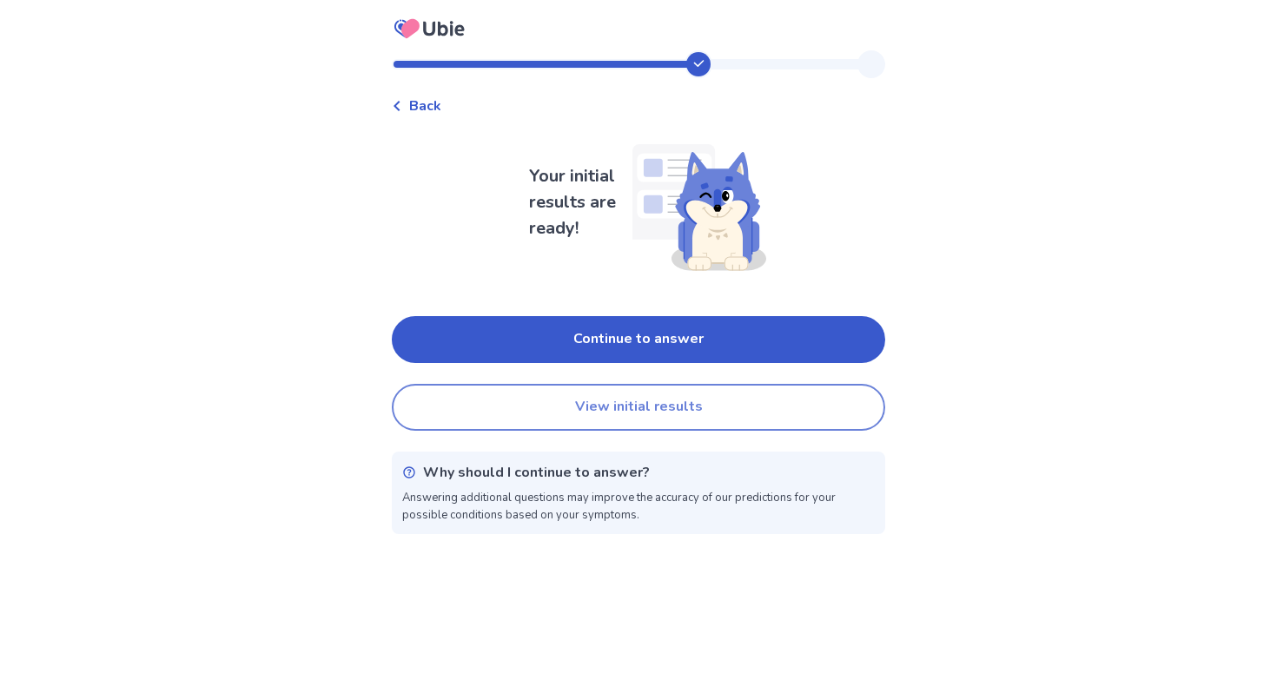
click at [658, 397] on button "View initial results" at bounding box center [639, 407] width 494 height 47
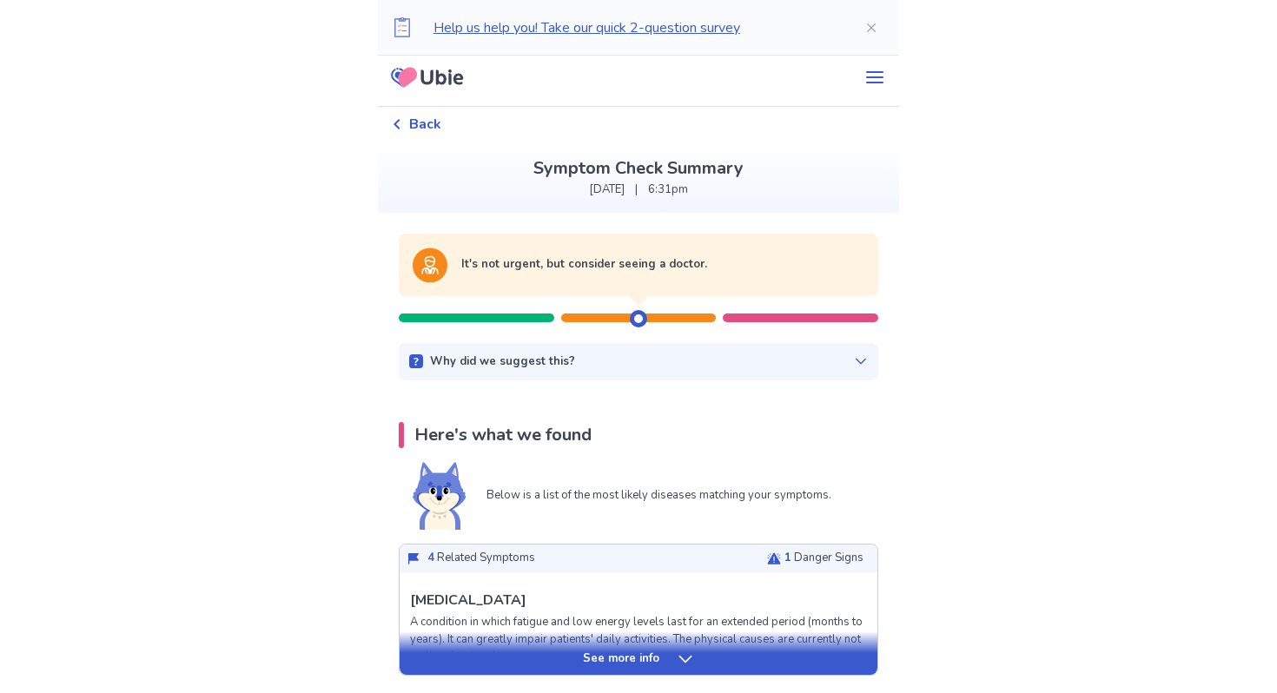
scroll to position [8, 0]
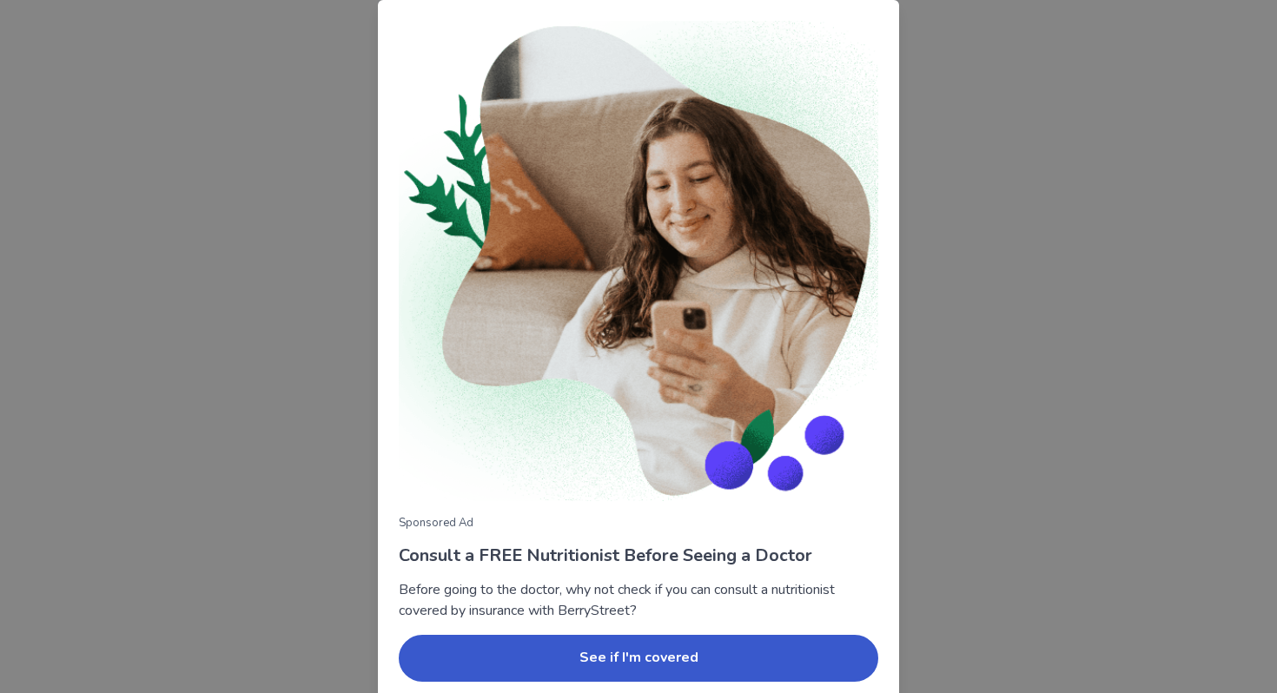
click at [637, 316] on img at bounding box center [639, 261] width 480 height 481
click at [858, 183] on img at bounding box center [639, 261] width 480 height 481
click at [935, 445] on div "Sponsored Ad Consult a FREE Nutritionist Before Seeing a Doctor Before going to…" at bounding box center [638, 346] width 1277 height 693
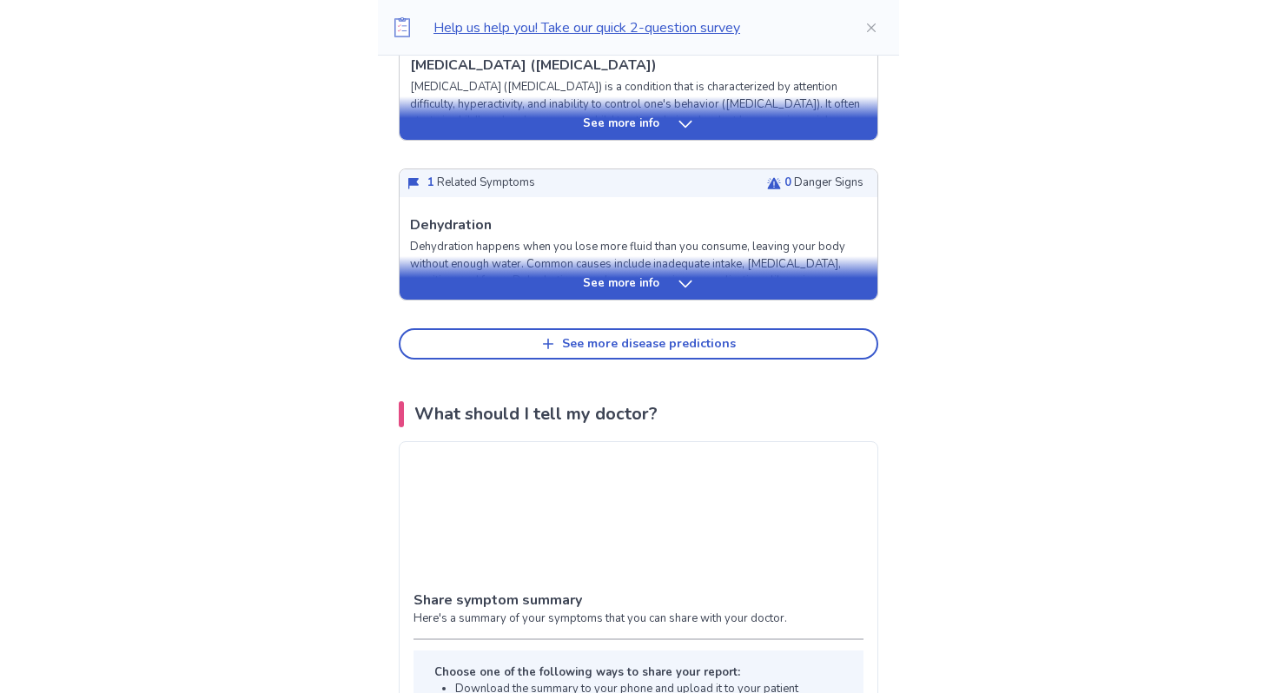
scroll to position [0, 0]
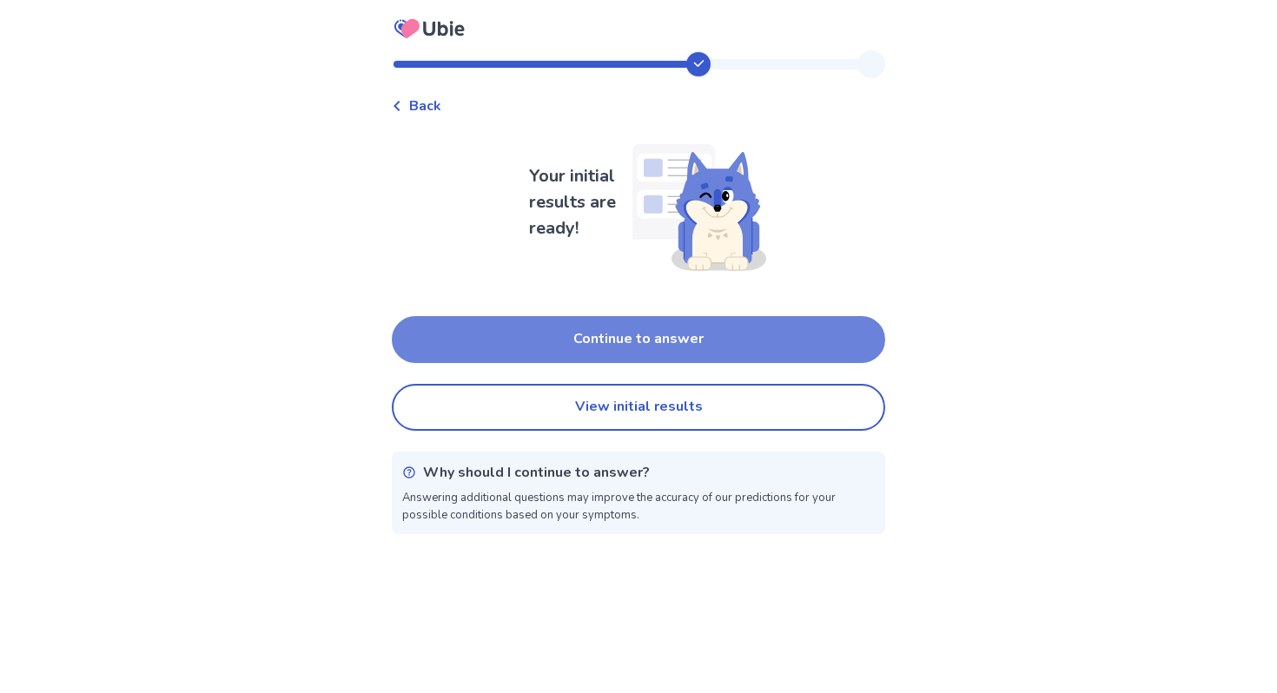
click at [661, 323] on button "Continue to answer" at bounding box center [639, 339] width 494 height 47
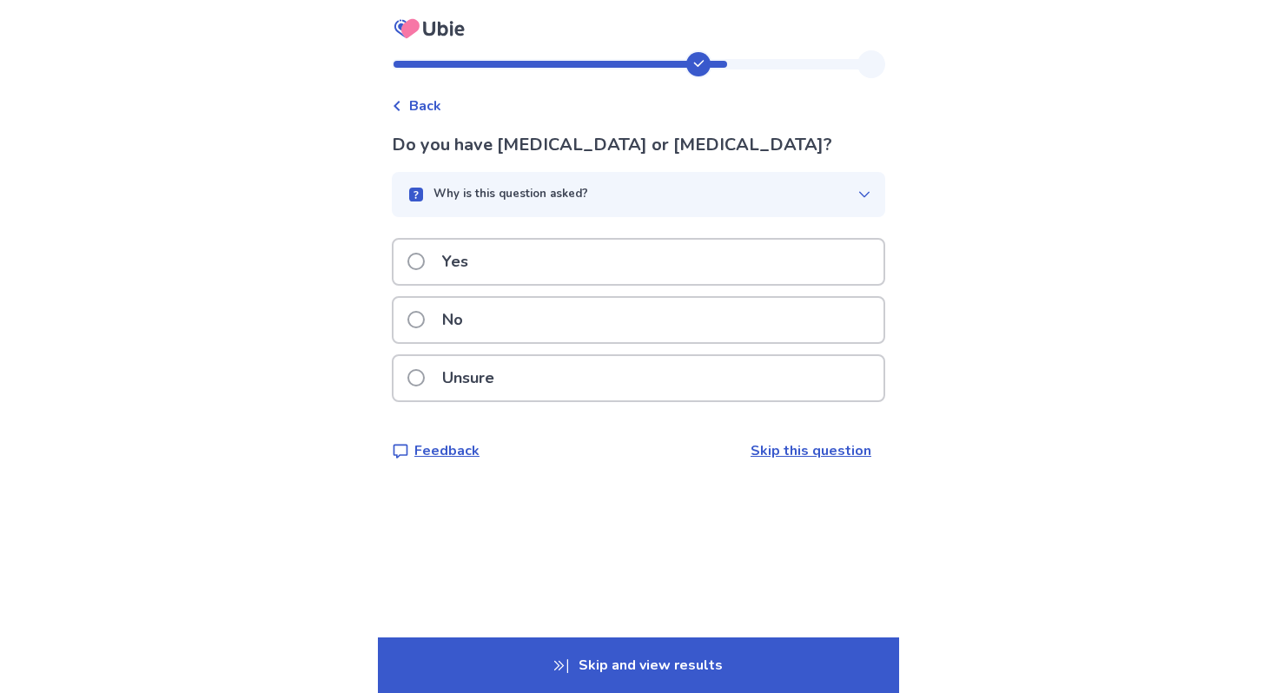
click at [543, 311] on div "No" at bounding box center [639, 320] width 490 height 44
click at [661, 319] on div "No" at bounding box center [639, 320] width 490 height 44
click at [660, 319] on div "No" at bounding box center [639, 320] width 490 height 44
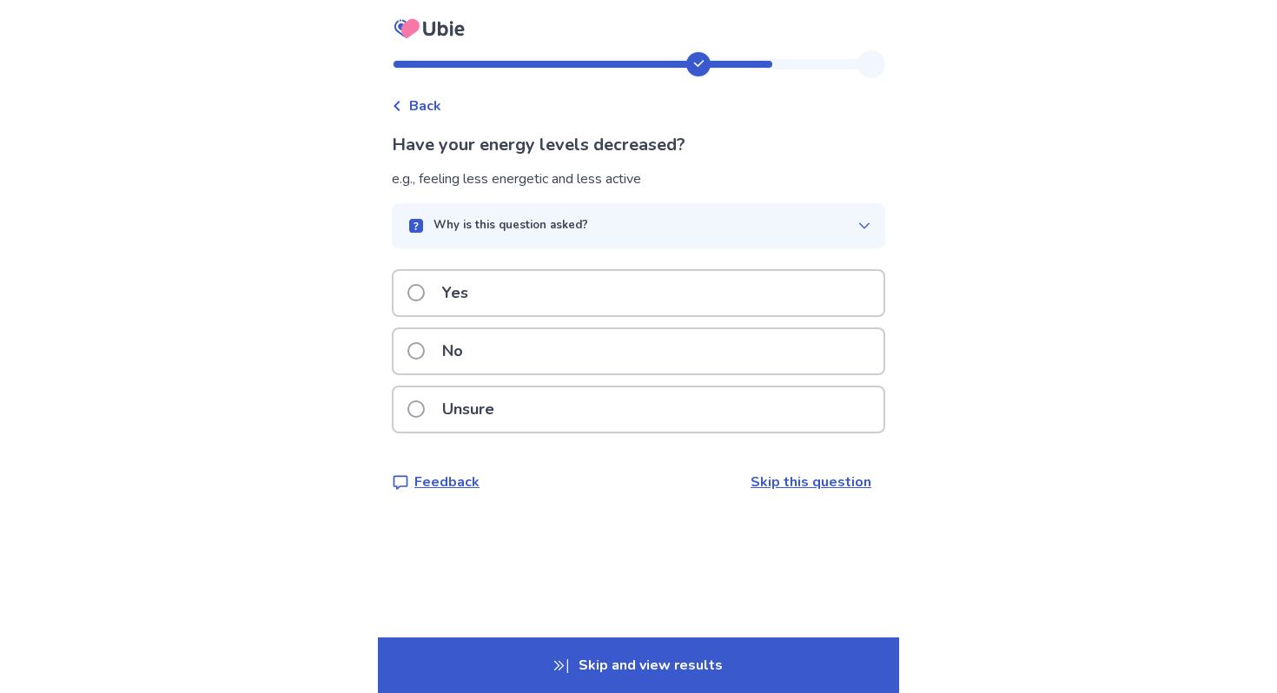
click at [610, 288] on div "Yes" at bounding box center [639, 293] width 490 height 44
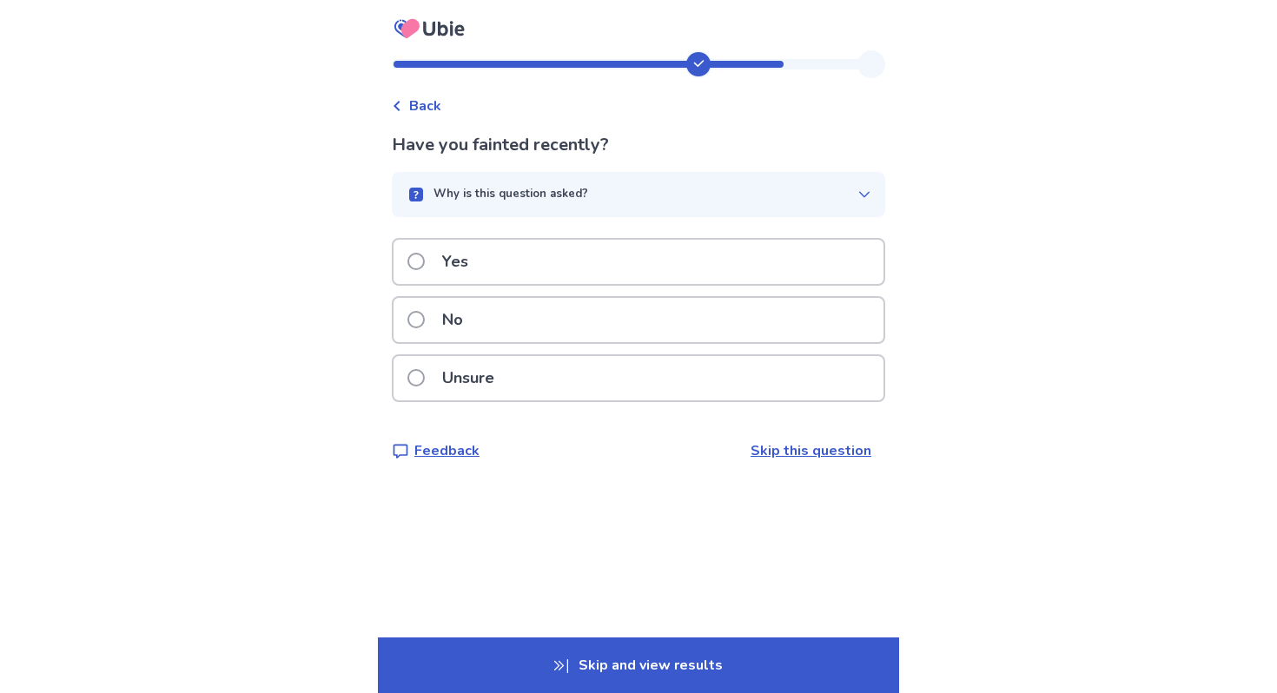
click at [606, 320] on div "No" at bounding box center [639, 320] width 490 height 44
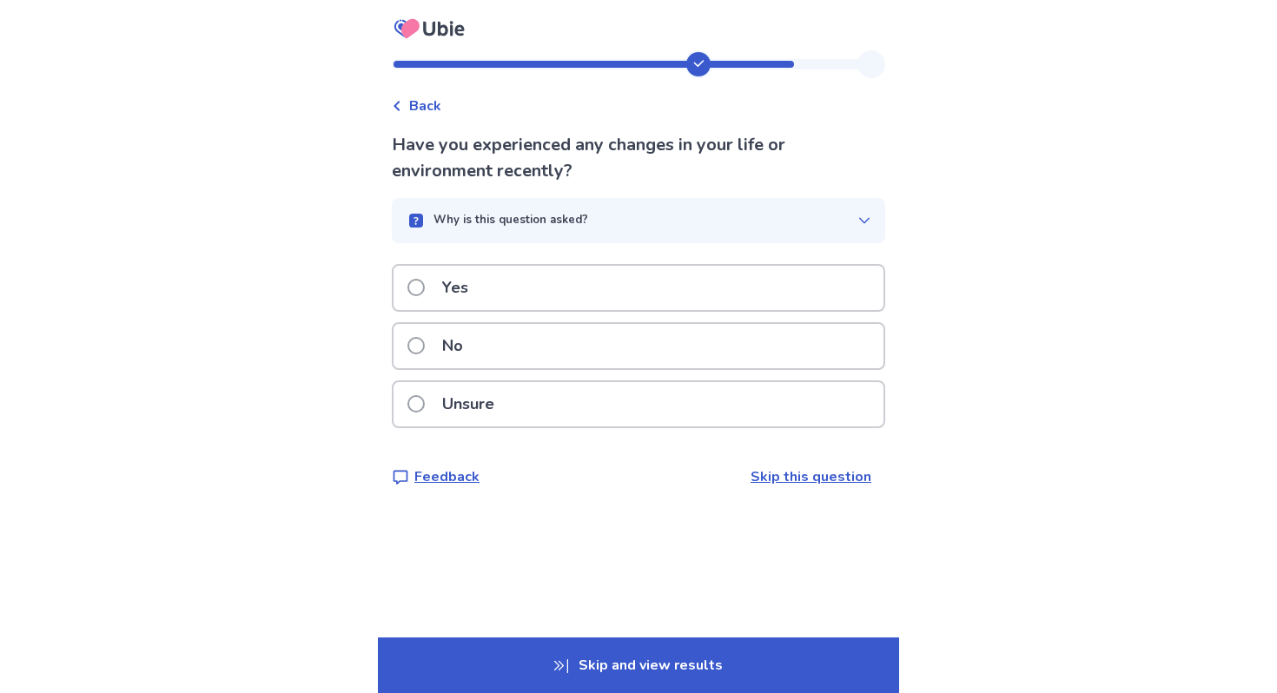
click at [647, 286] on div "Yes" at bounding box center [639, 288] width 490 height 44
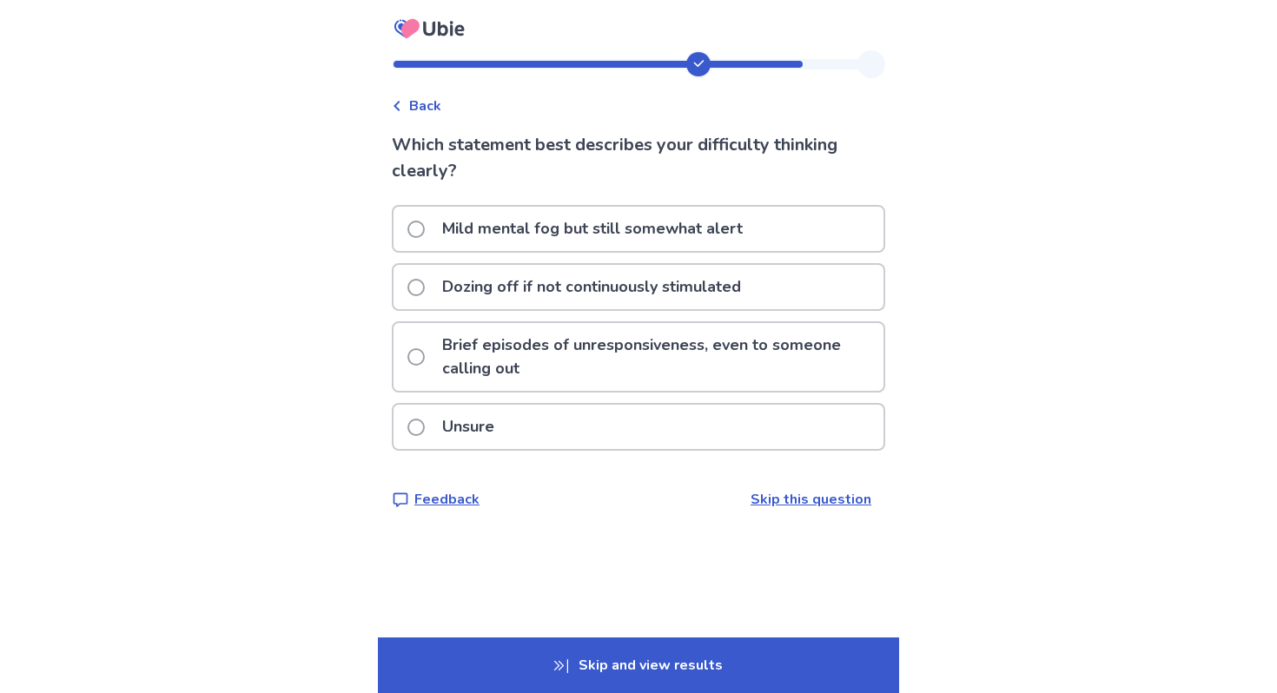
click at [694, 237] on p "Mild mental fog but still somewhat alert" at bounding box center [592, 229] width 321 height 44
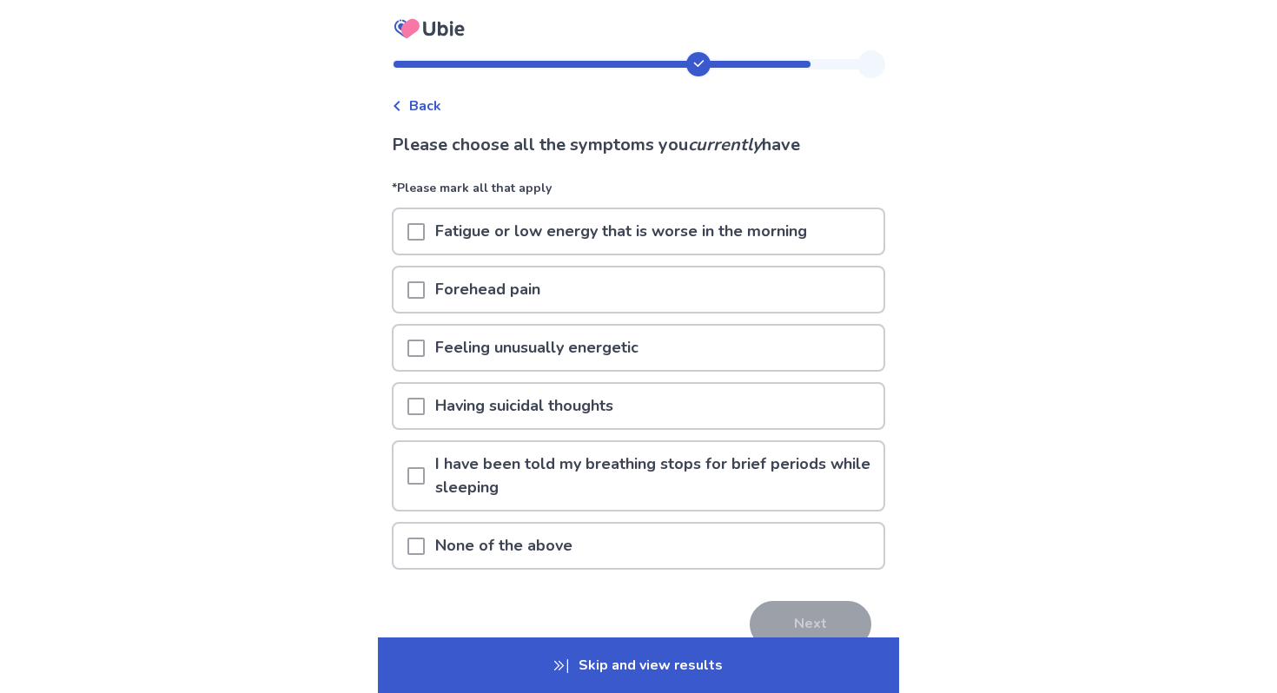
click at [425, 225] on span at bounding box center [416, 231] width 17 height 17
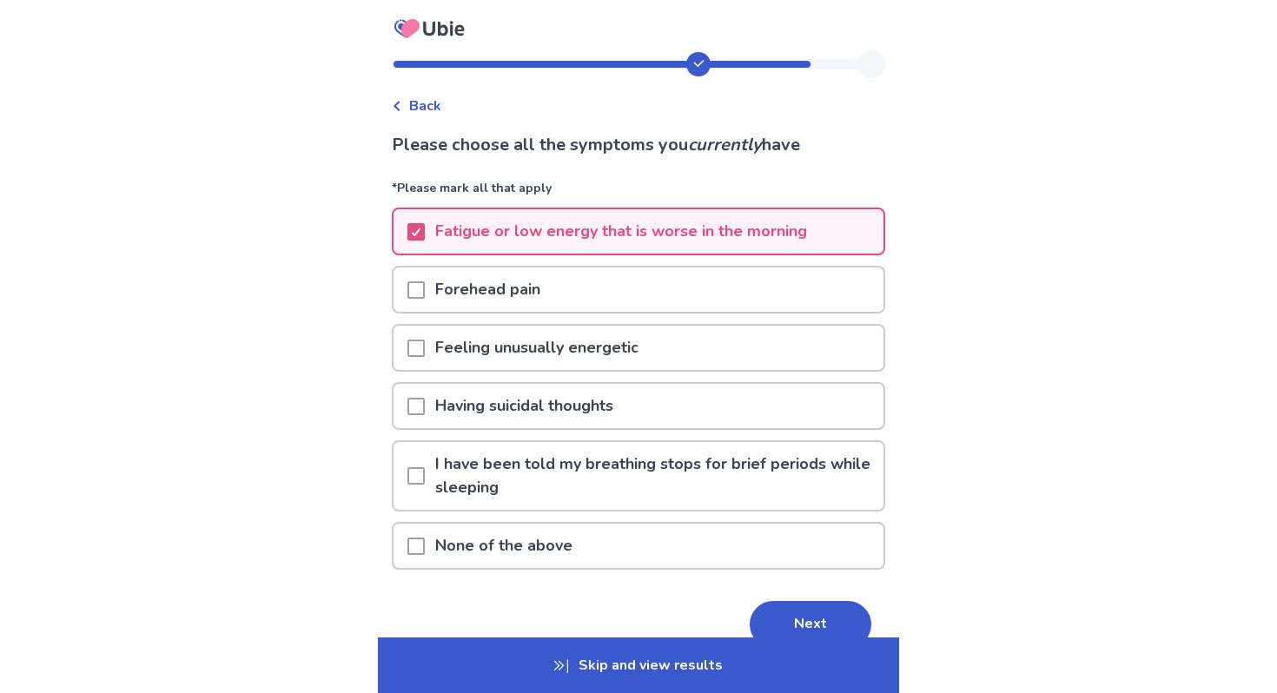
click at [425, 350] on span at bounding box center [416, 348] width 17 height 17
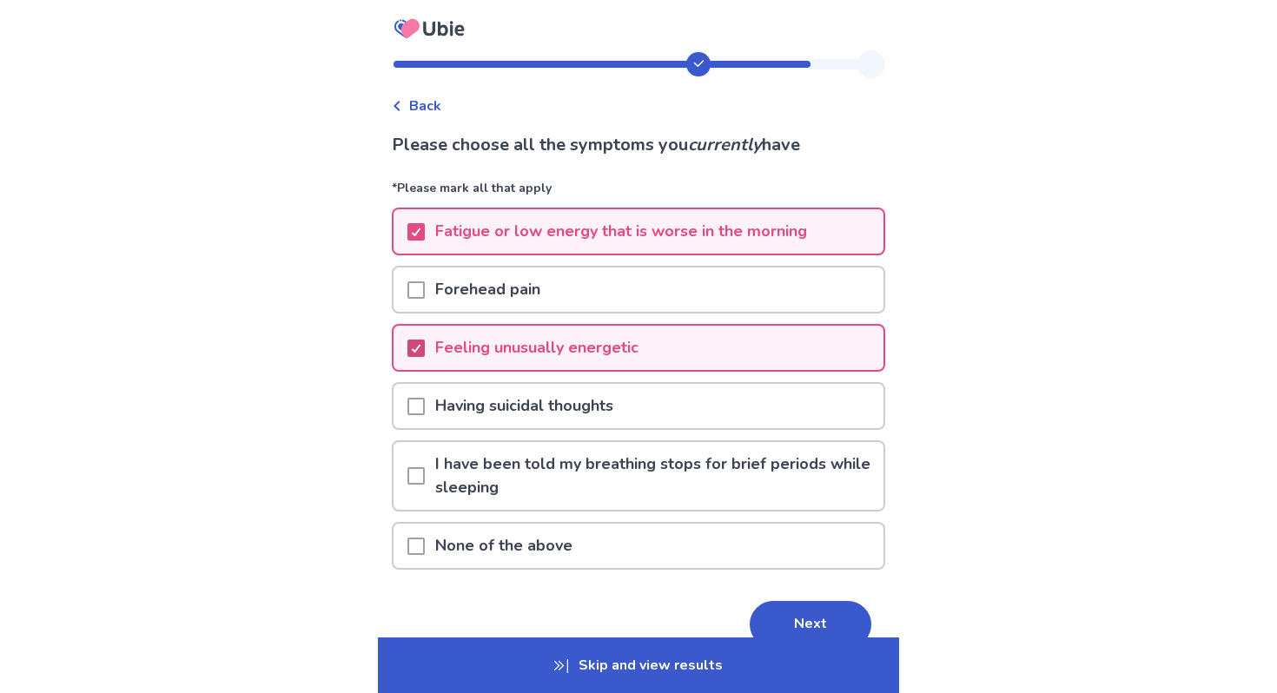
click at [421, 350] on polyline at bounding box center [417, 348] width 8 height 7
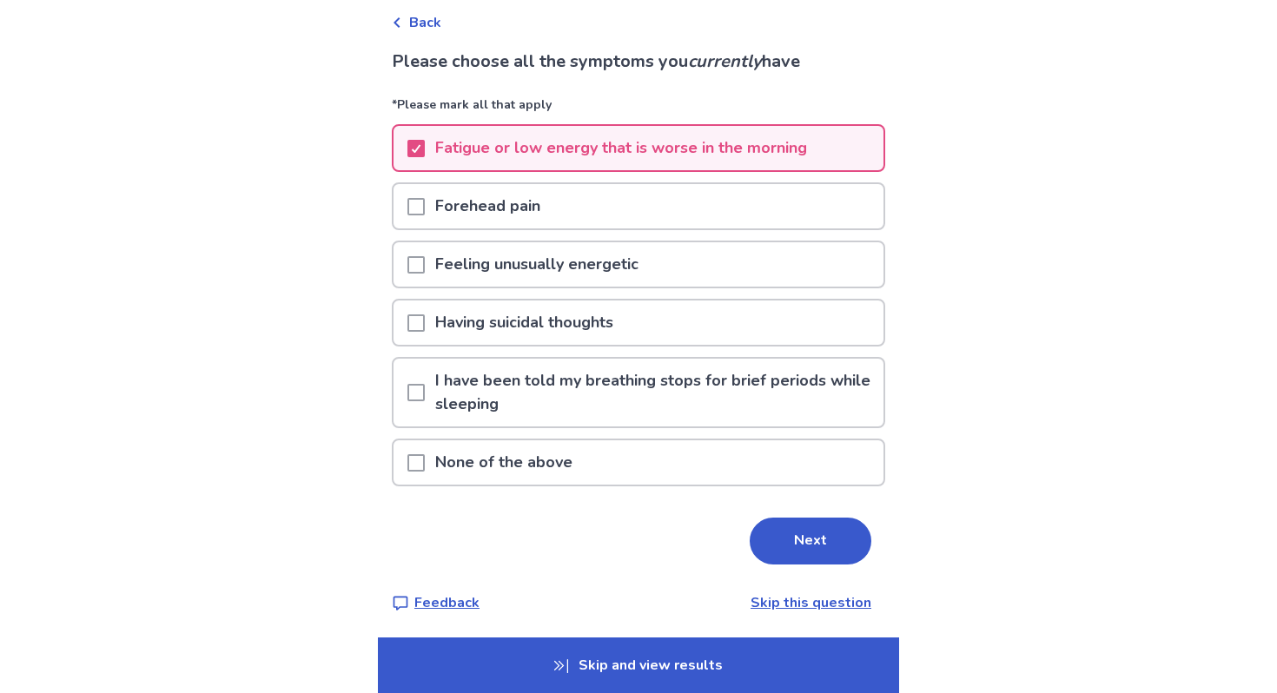
scroll to position [87, 0]
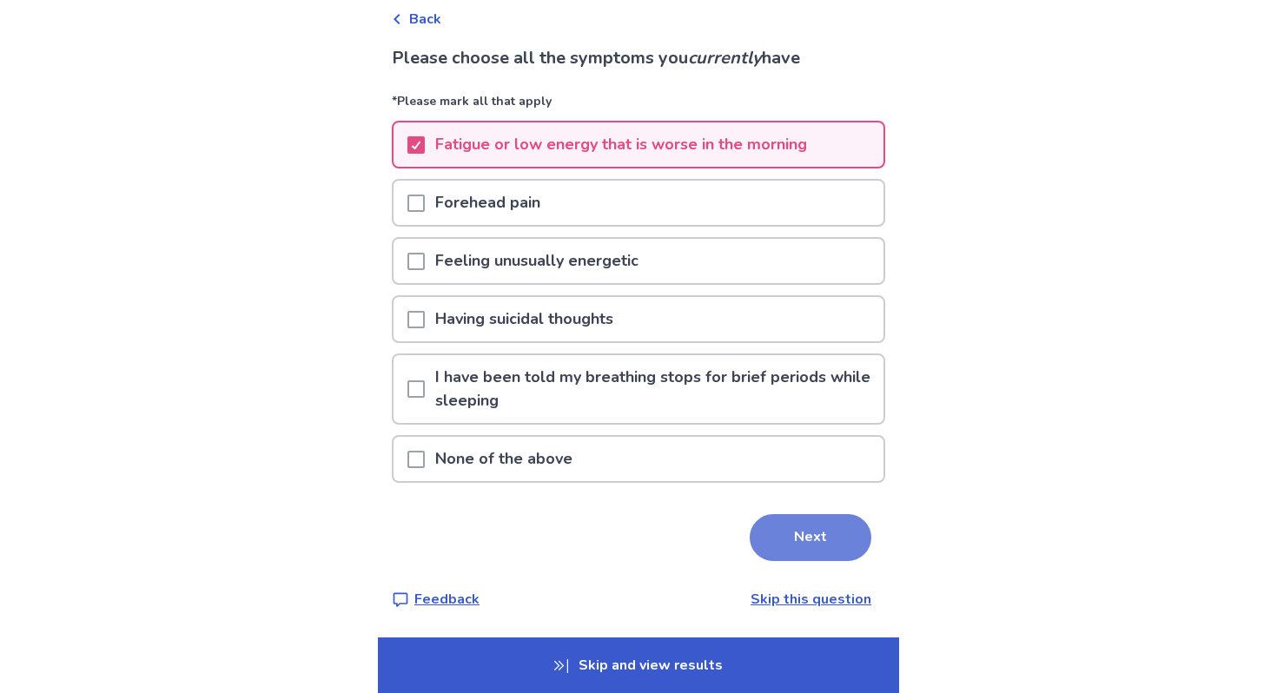
click at [819, 534] on button "Next" at bounding box center [811, 537] width 122 height 47
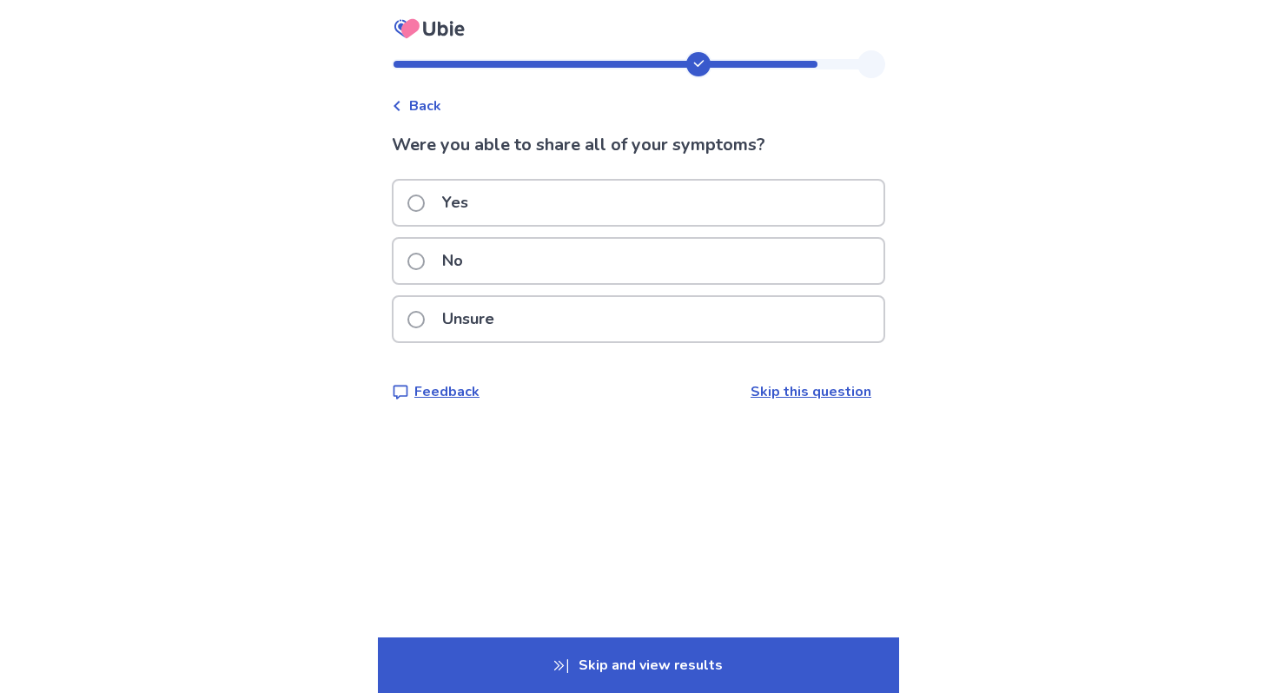
click at [425, 264] on span at bounding box center [416, 261] width 17 height 17
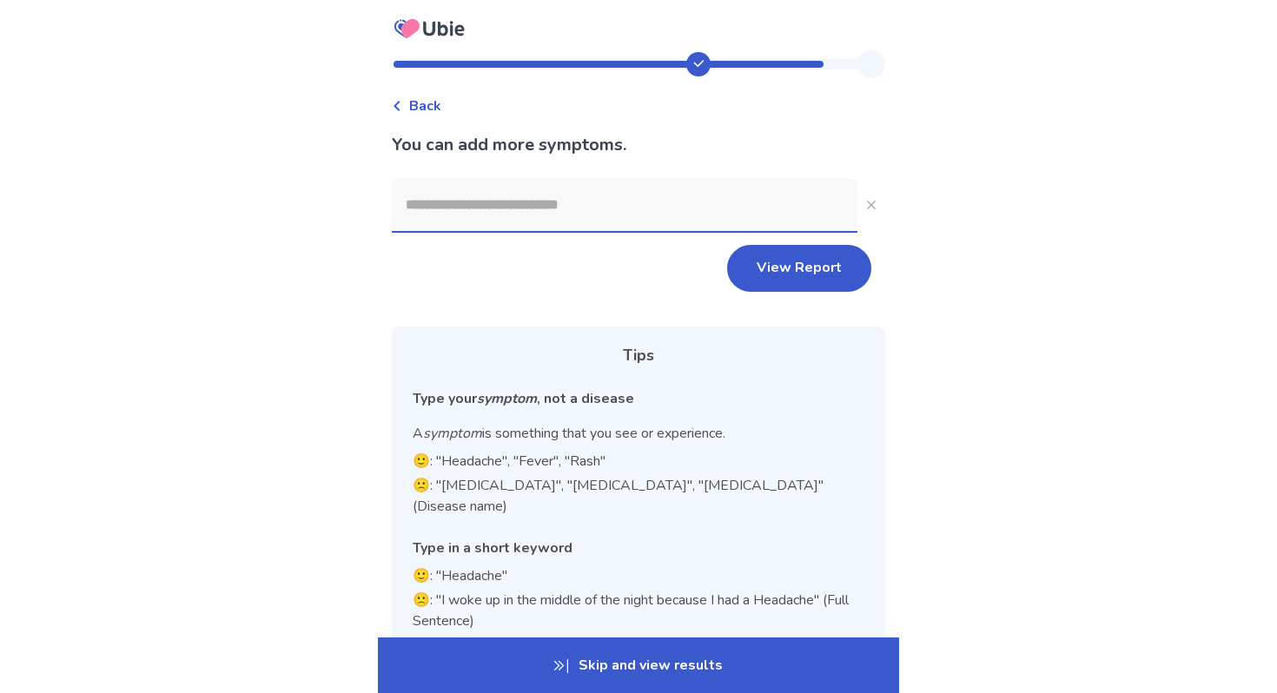
click at [432, 100] on span "Back" at bounding box center [425, 106] width 32 height 21
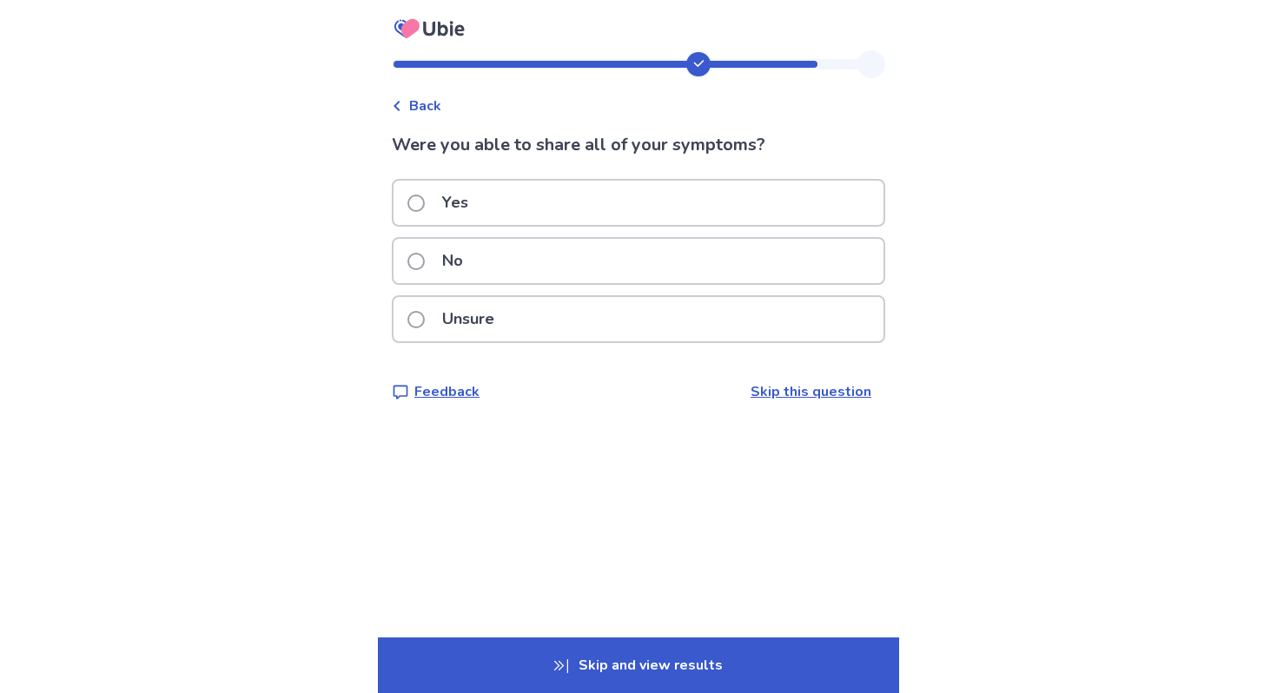
click at [425, 206] on span at bounding box center [416, 203] width 17 height 17
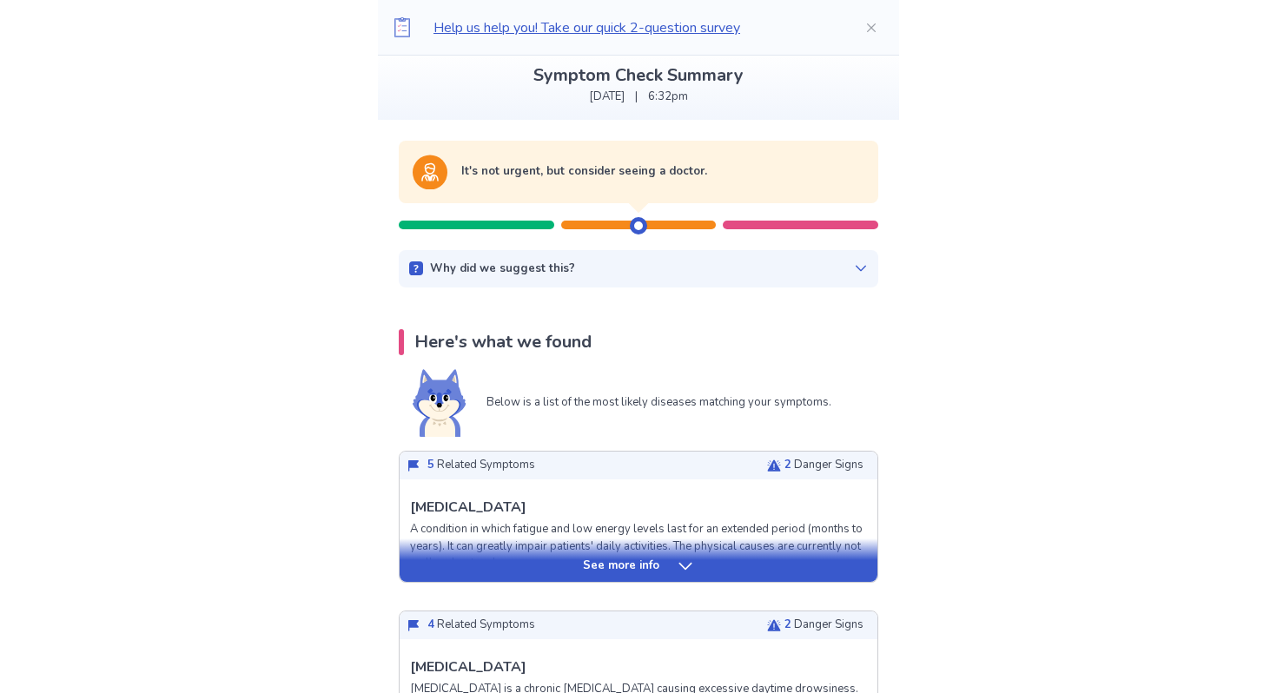
scroll to position [111, 0]
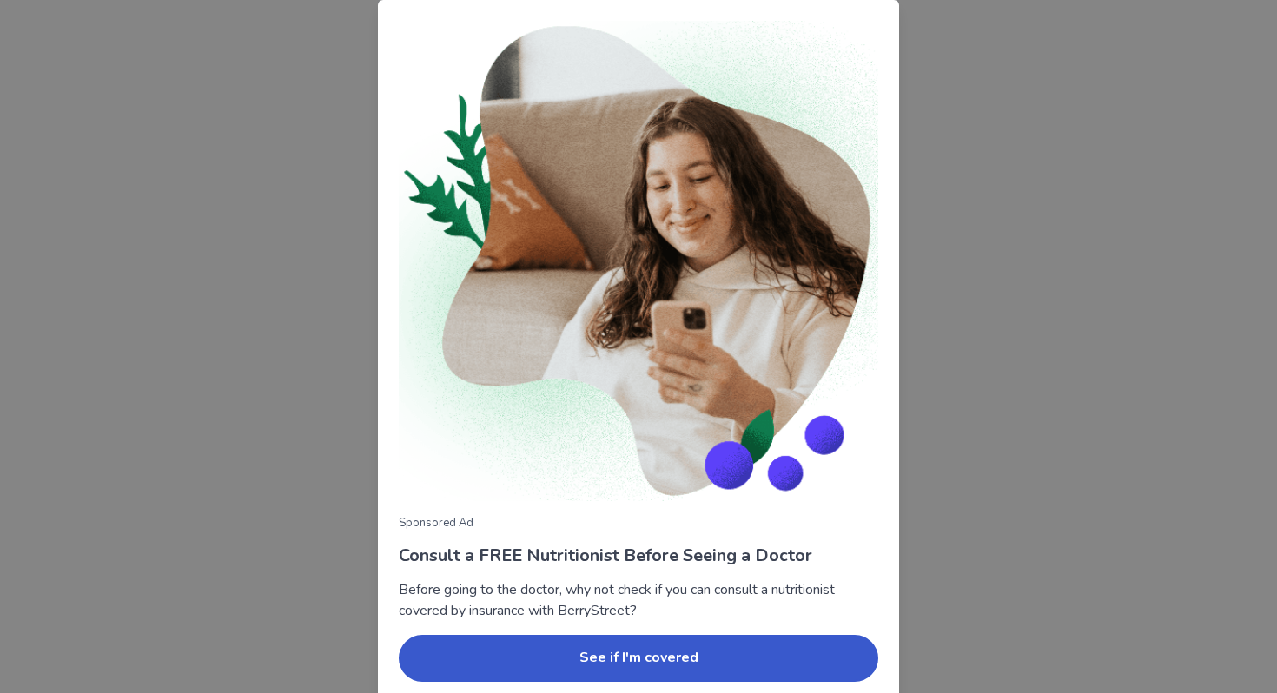
click at [1051, 304] on div "Sponsored Ad Consult a FREE Nutritionist Before Seeing a Doctor Before going to…" at bounding box center [638, 346] width 1277 height 693
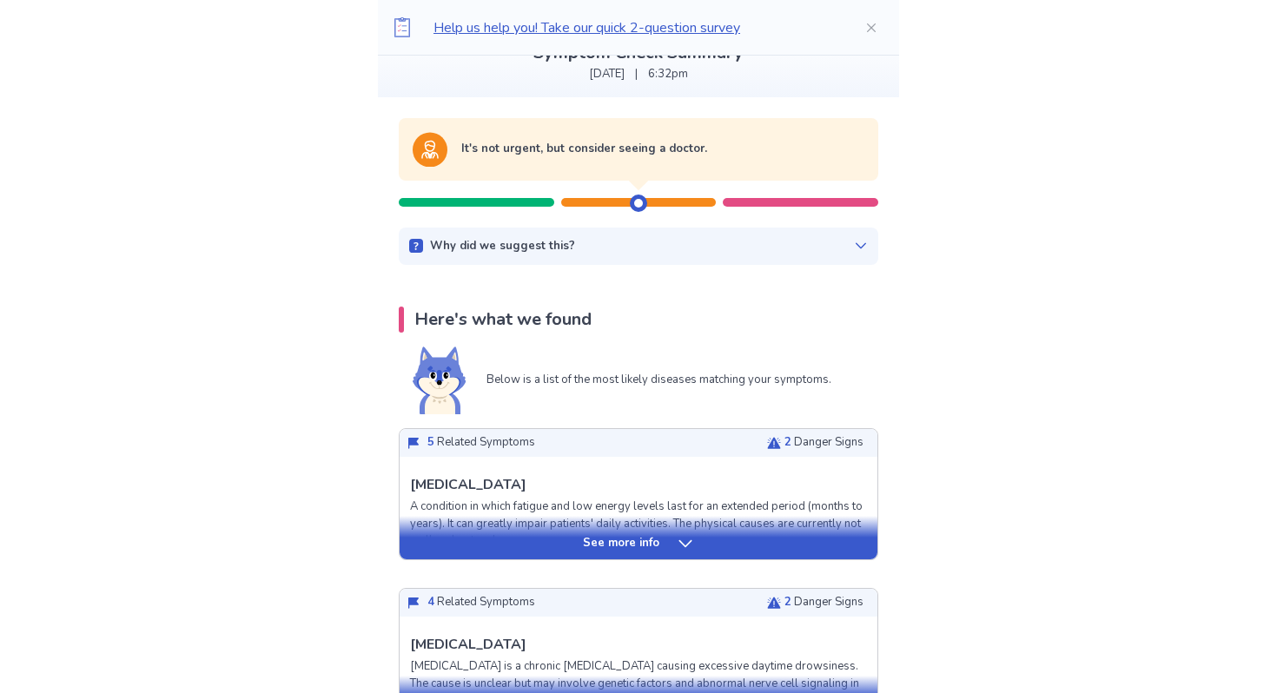
scroll to position [120, 0]
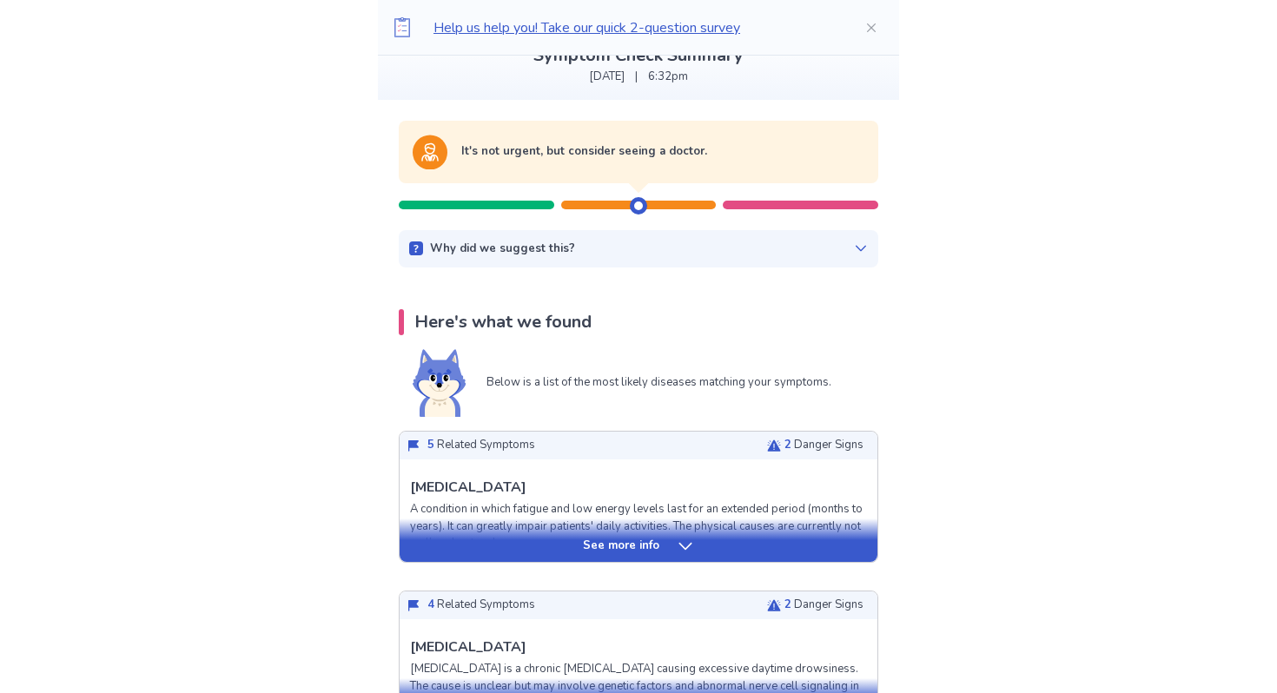
click at [716, 534] on div "See more info" at bounding box center [639, 540] width 478 height 43
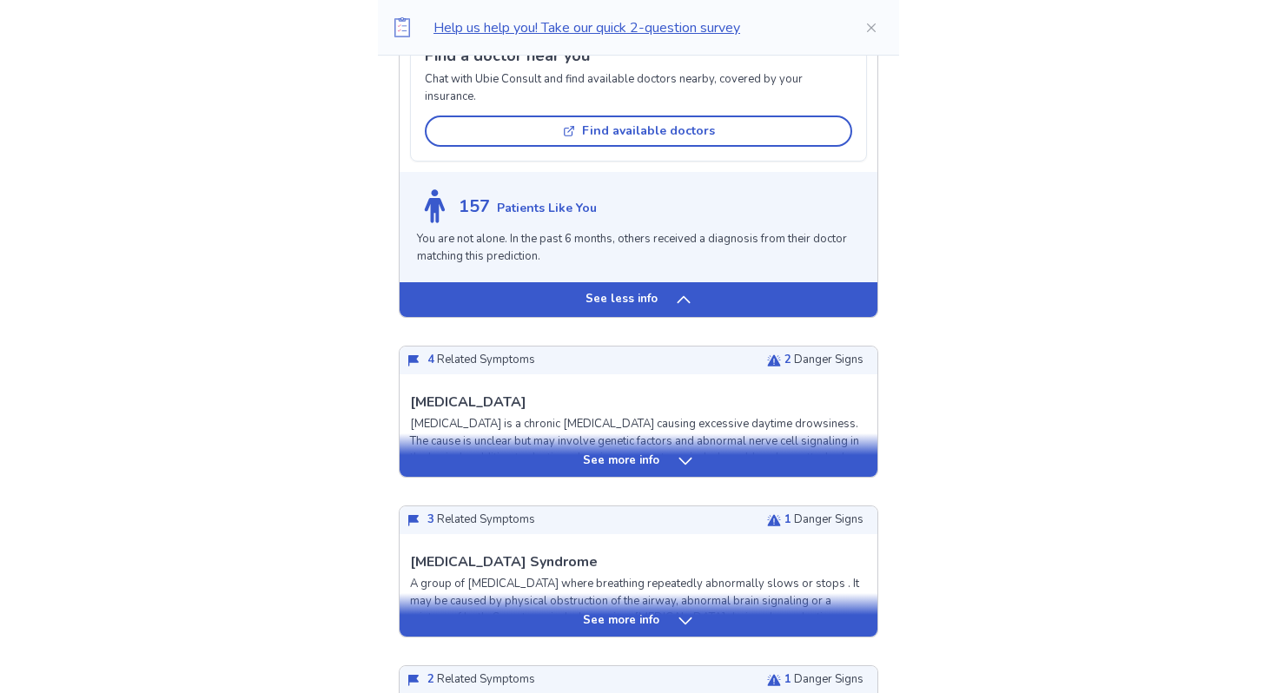
scroll to position [1706, 0]
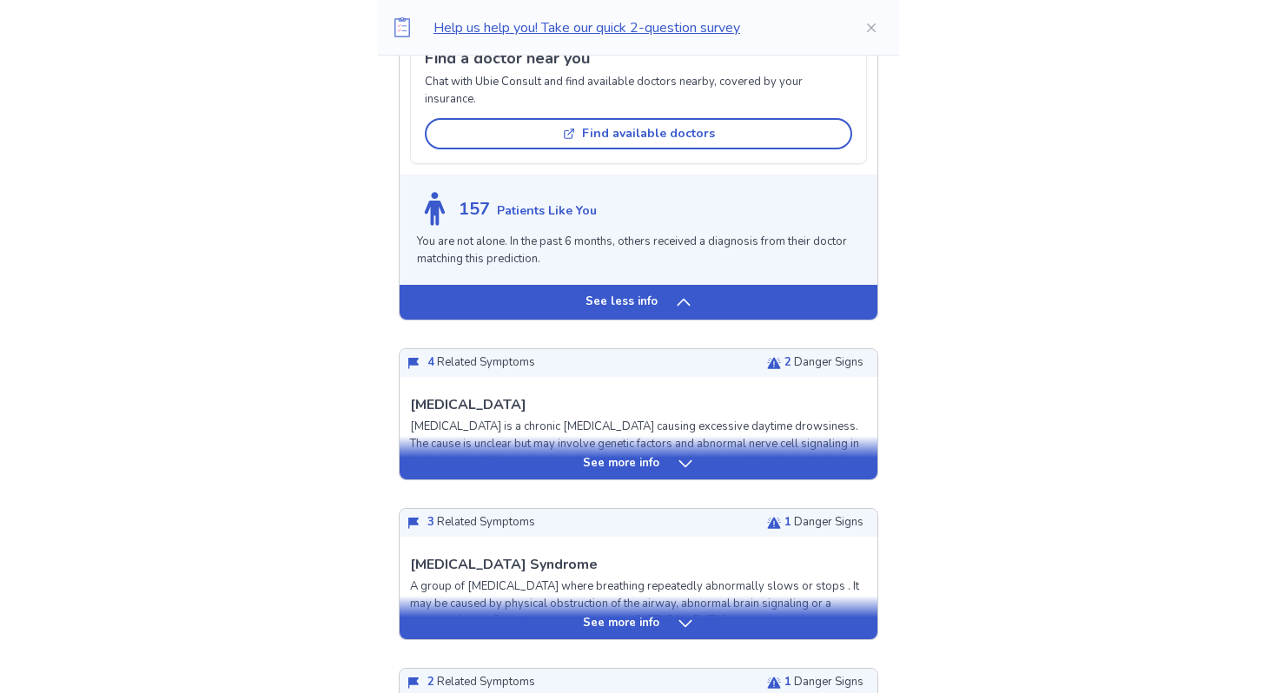
click at [752, 468] on div "See more info" at bounding box center [639, 463] width 478 height 17
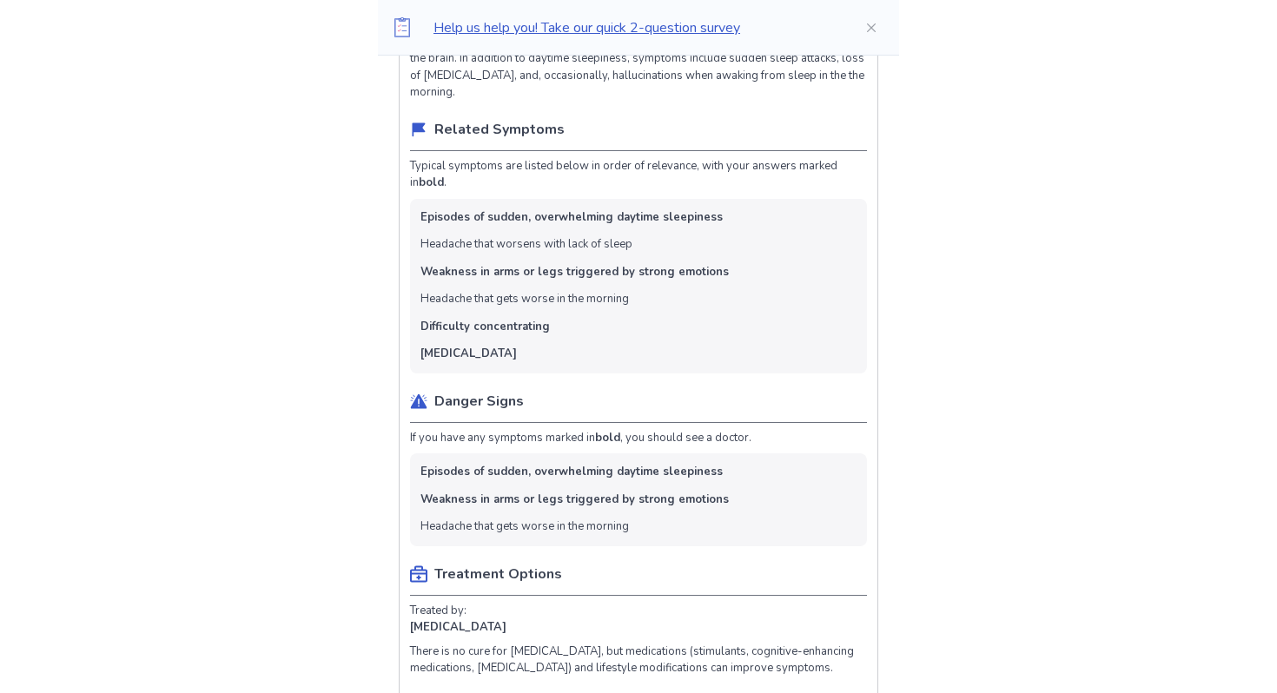
scroll to position [2105, 0]
